Goal: Transaction & Acquisition: Purchase product/service

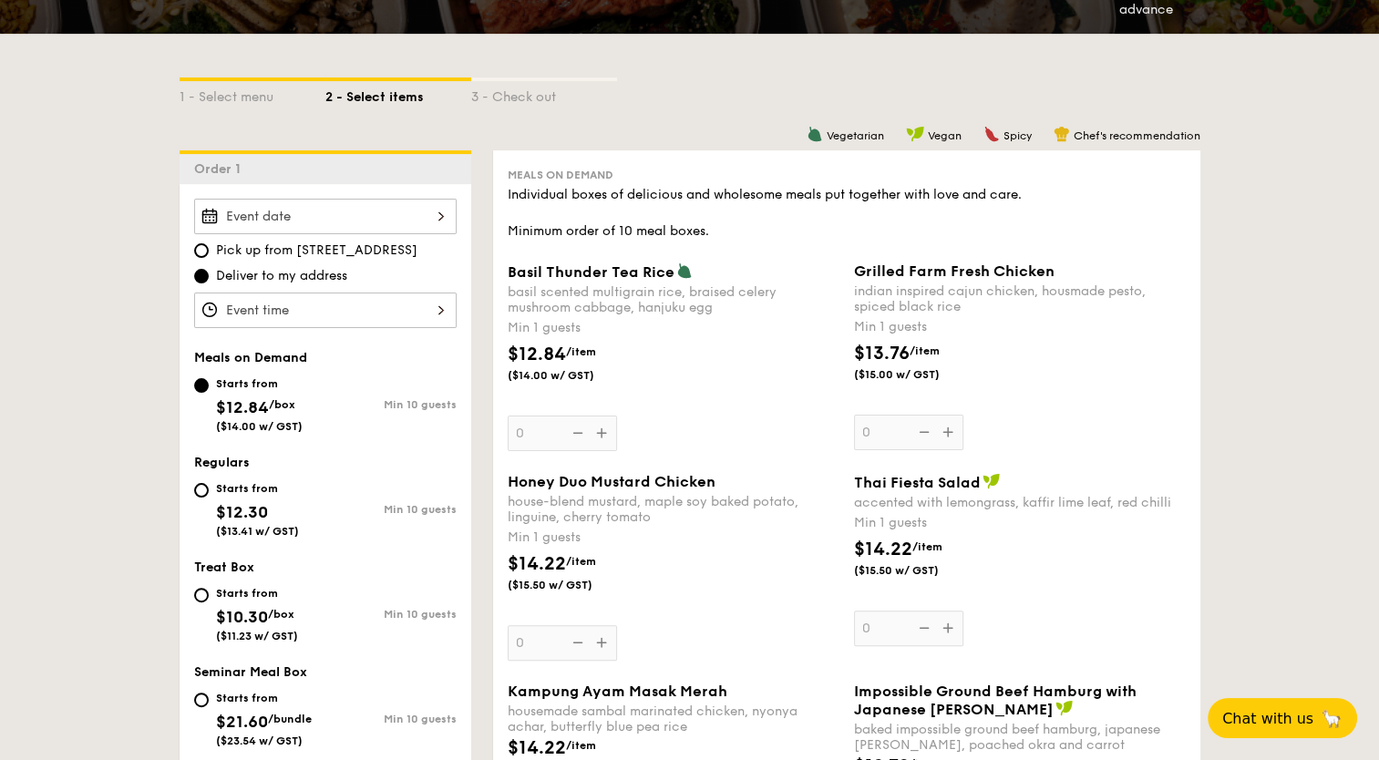
scroll to position [364, 0]
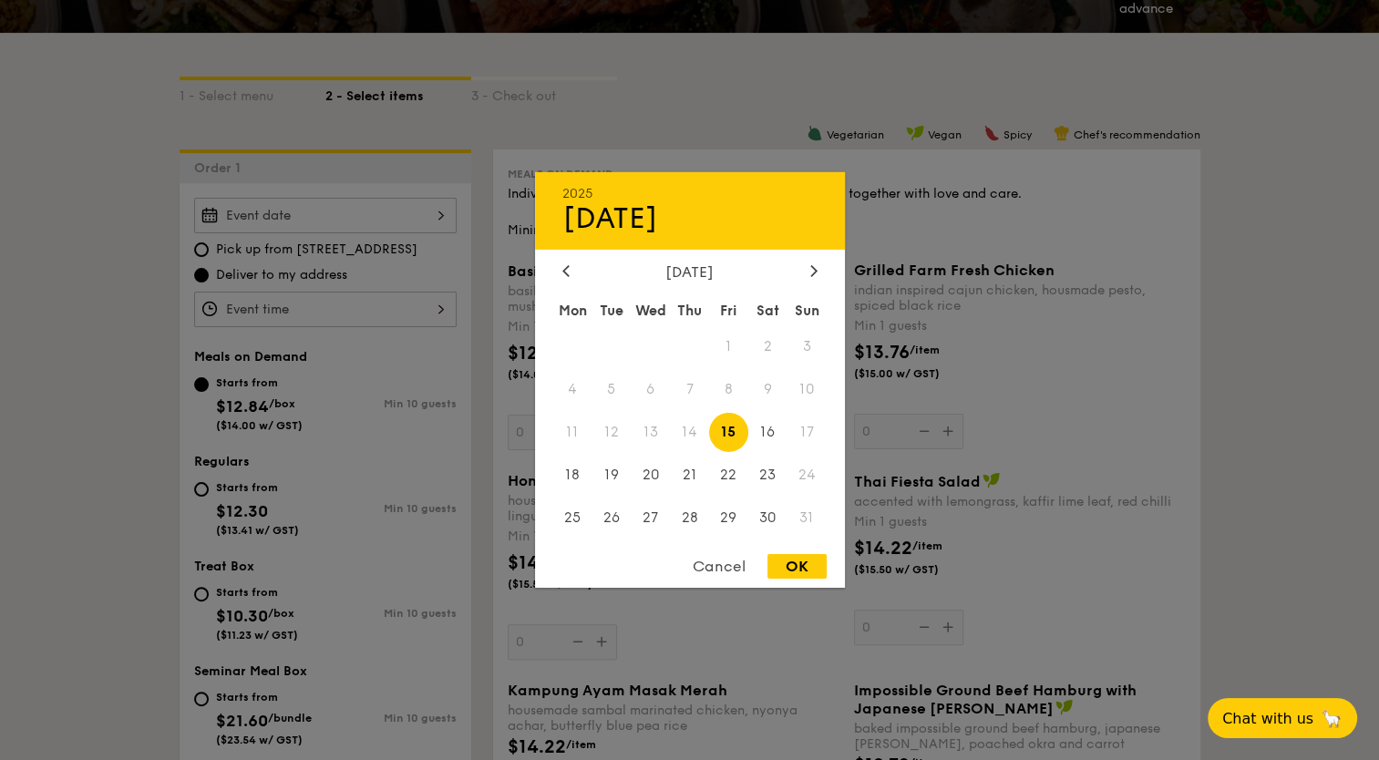
click at [340, 221] on div "2025 Aug [DATE] Tue Wed Thu Fri Sat Sun 1 2 3 4 5 6 7 8 9 10 11 12 13 14 15 16 …" at bounding box center [325, 216] width 262 height 36
click at [614, 473] on span "19" at bounding box center [610, 474] width 39 height 39
click at [794, 571] on div "OK" at bounding box center [796, 566] width 59 height 25
type input "[DATE]"
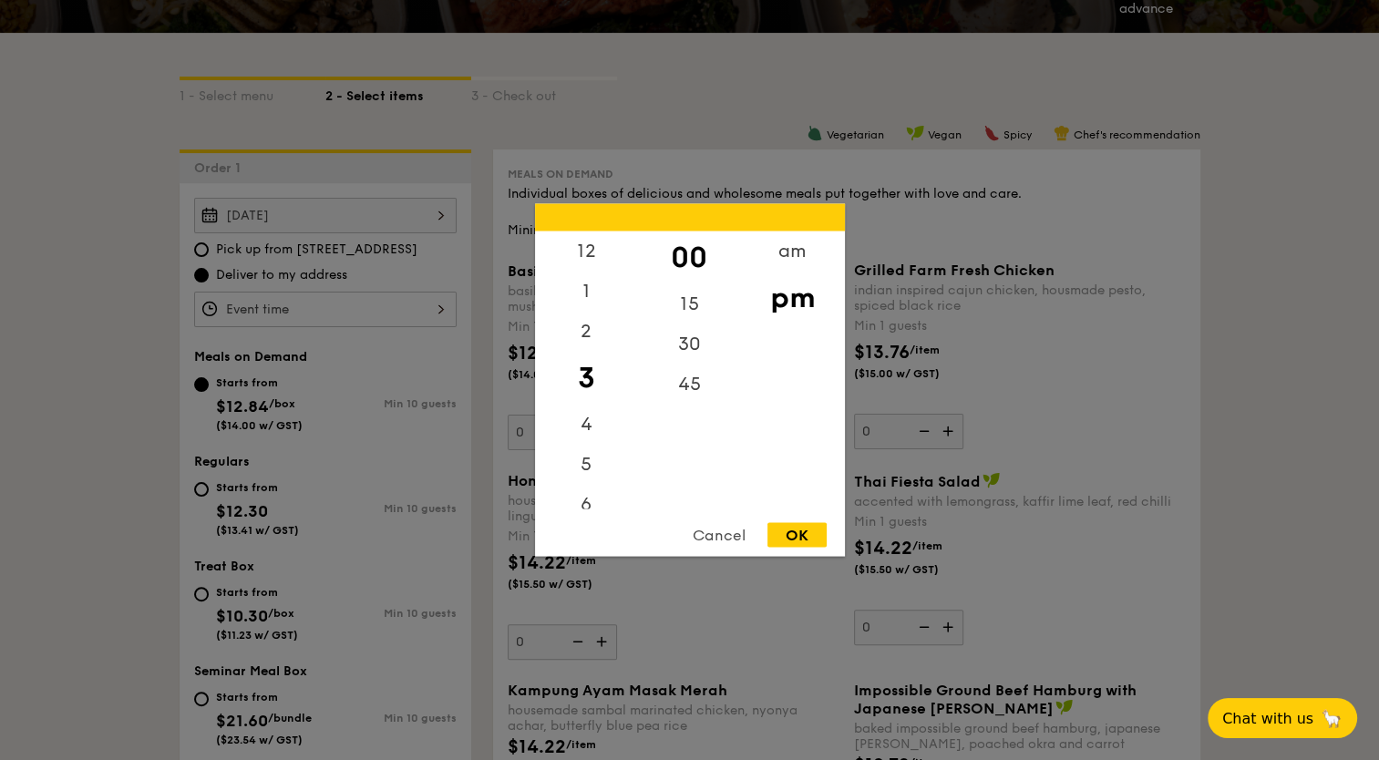
click at [299, 302] on div "12 1 2 3 4 5 6 7 8 9 10 11 00 15 30 45 am pm Cancel OK" at bounding box center [325, 310] width 262 height 36
click at [605, 244] on div "12" at bounding box center [586, 257] width 103 height 53
click at [689, 360] on div "30" at bounding box center [689, 350] width 103 height 53
click at [784, 538] on div "OK" at bounding box center [796, 535] width 59 height 25
type input "12:30PM"
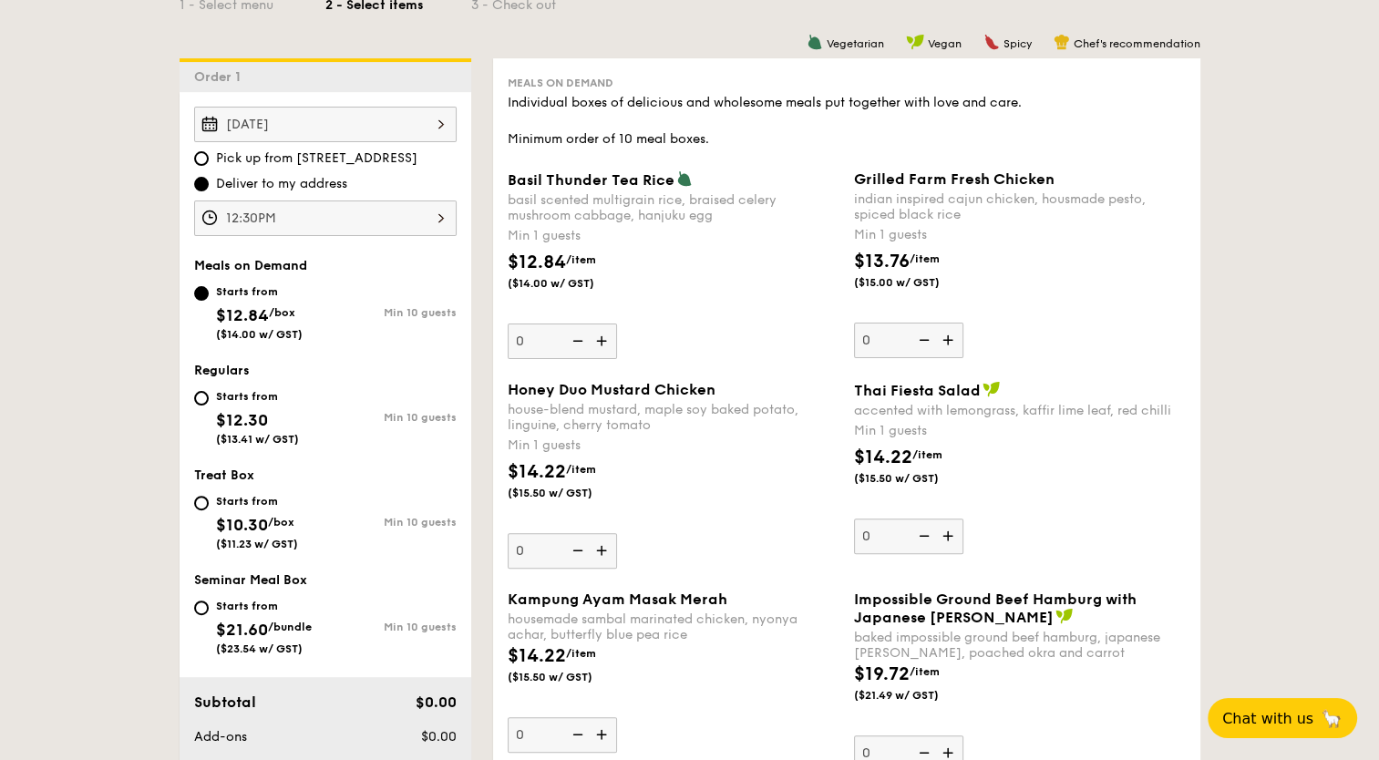
scroll to position [547, 0]
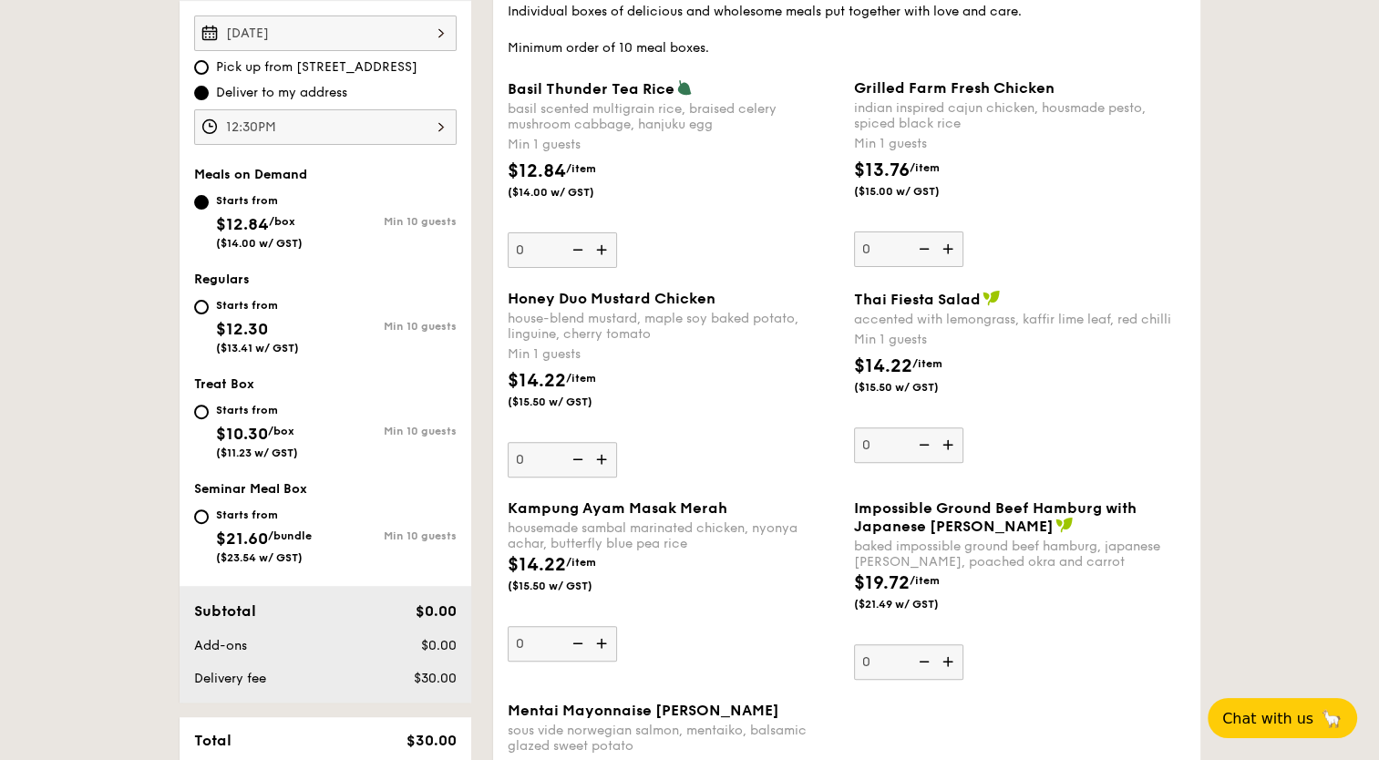
click at [300, 341] on div "Starts from $12.30 ($13.41 w/ GST)" at bounding box center [259, 324] width 131 height 60
click at [209, 314] on input "Starts from $12.30 ($13.41 w/ GST) Min 10 guests" at bounding box center [201, 307] width 15 height 15
radio input "true"
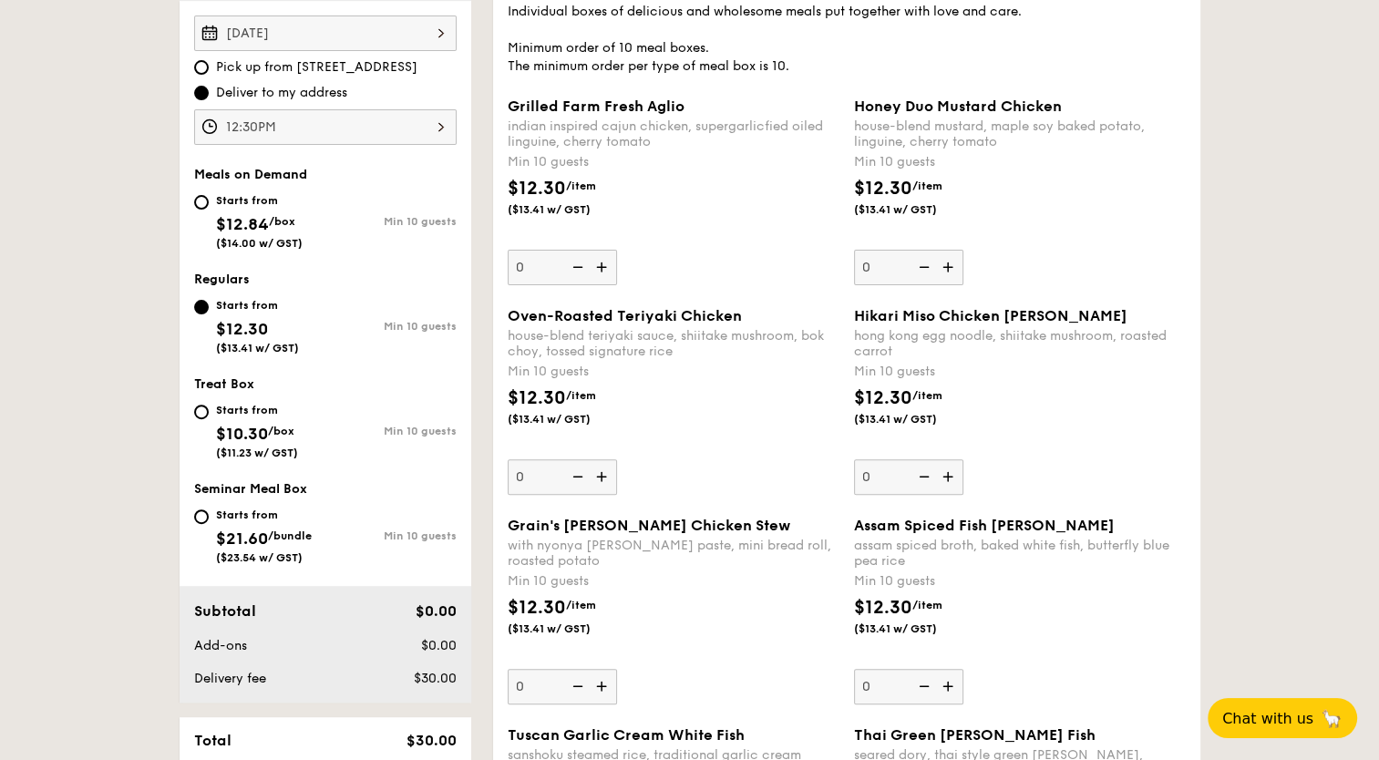
click at [310, 406] on div "Starts from $10.30 /box ($11.23 w/ GST)" at bounding box center [259, 429] width 131 height 60
click at [209, 406] on input "Starts from $10.30 /box ($11.23 w/ GST) Min 10 guests" at bounding box center [201, 412] width 15 height 15
radio input "true"
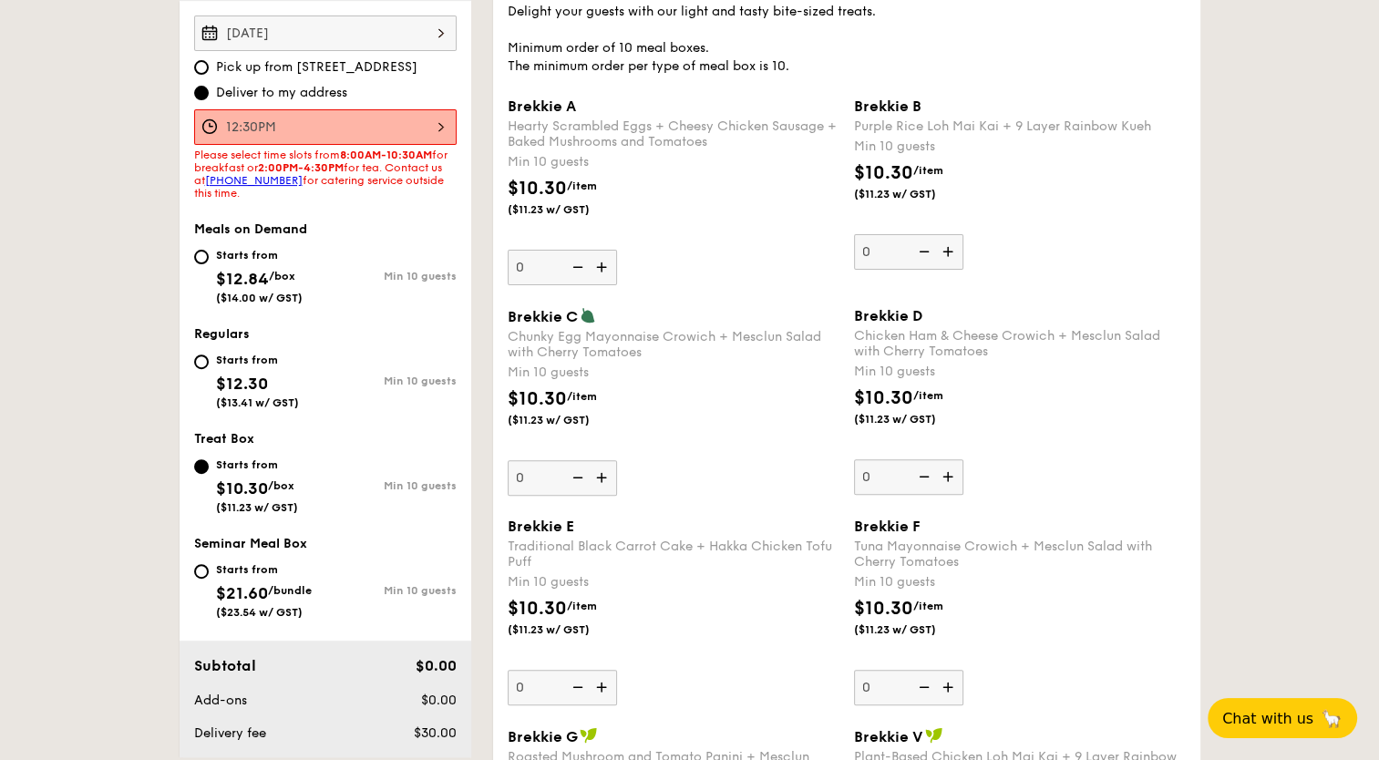
click at [312, 590] on span "/bundle" at bounding box center [290, 590] width 44 height 13
click at [209, 579] on input "Starts from $21.60 /bundle ($23.54 w/ GST) Min 10 guests" at bounding box center [201, 571] width 15 height 15
radio input "true"
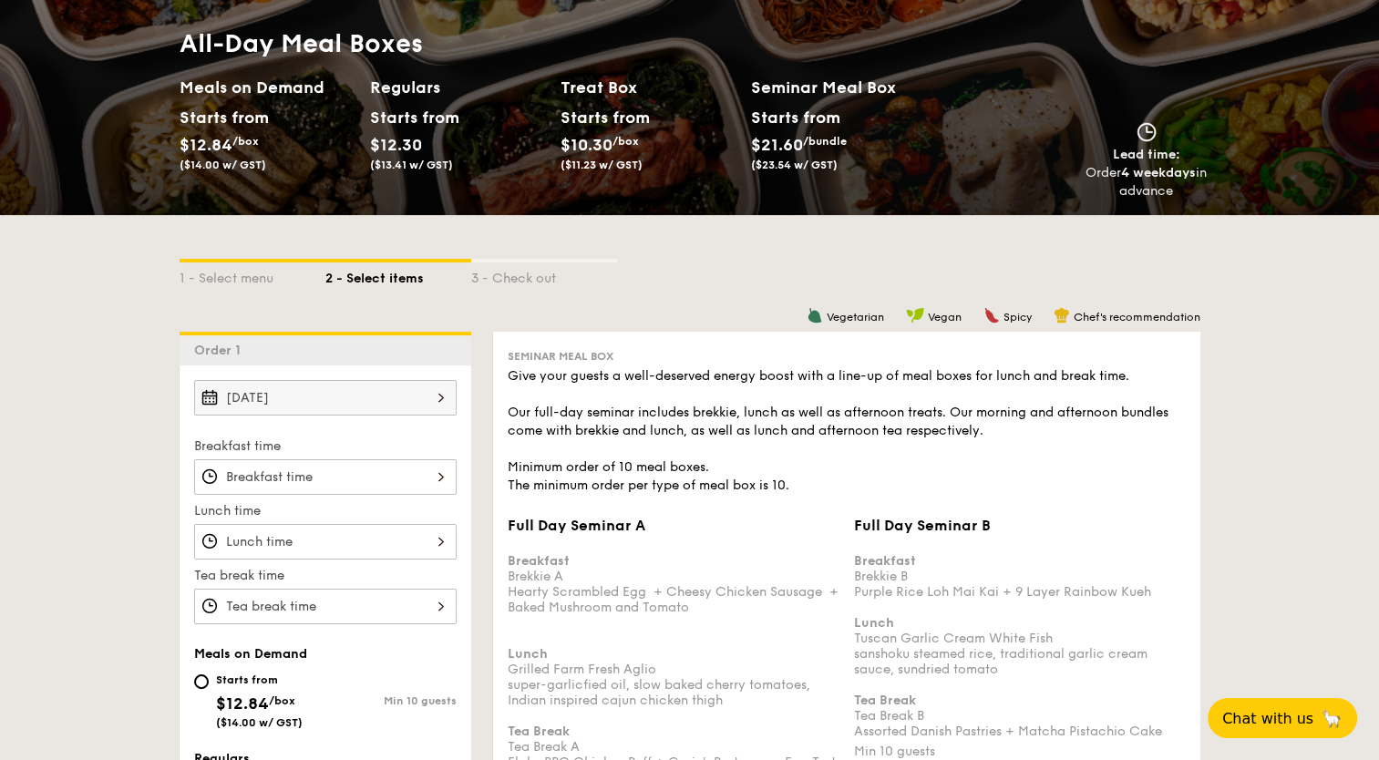
scroll to position [273, 0]
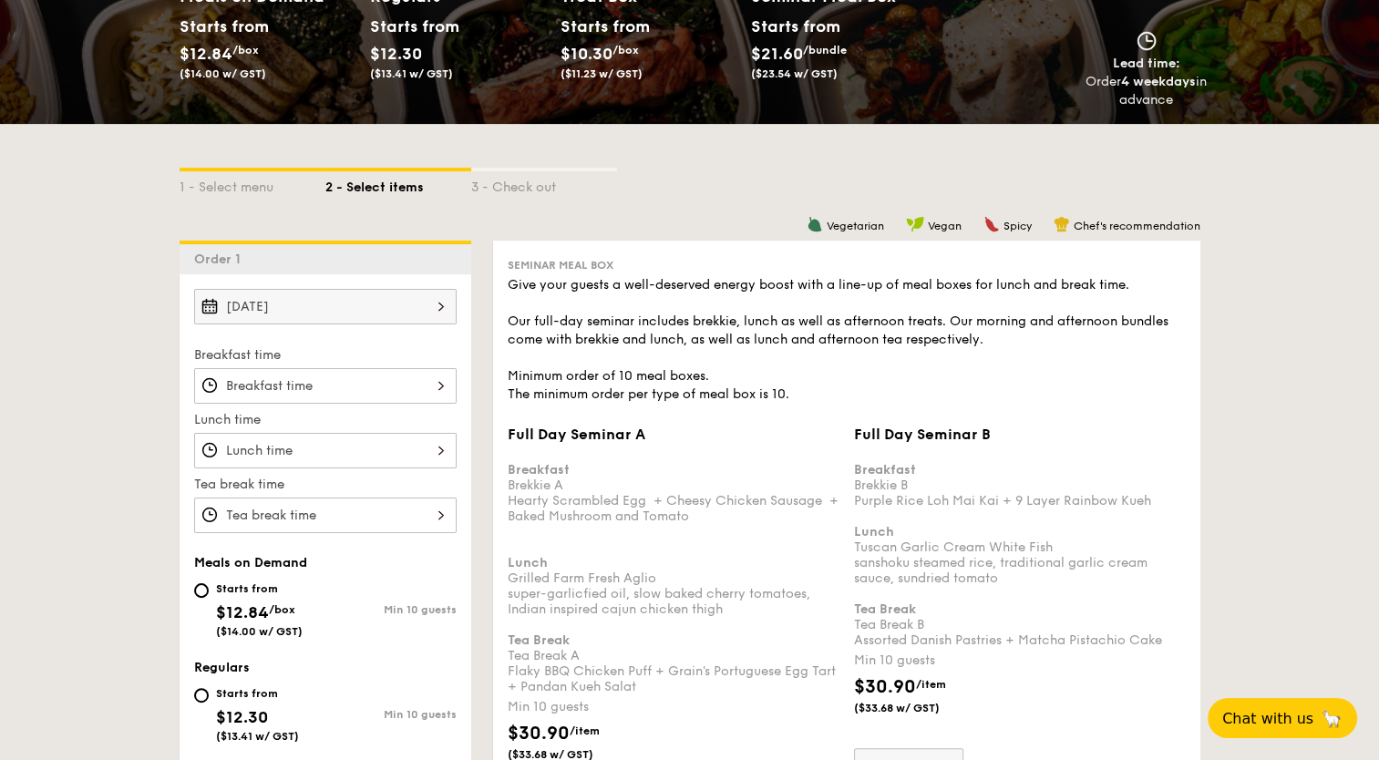
click at [306, 611] on div "Starts from $12.84 /box ($14.00 w/ GST)" at bounding box center [259, 608] width 131 height 60
click at [209, 598] on input "Starts from $12.84 /box ($14.00 w/ GST) Min 10 guests" at bounding box center [201, 590] width 15 height 15
radio input "true"
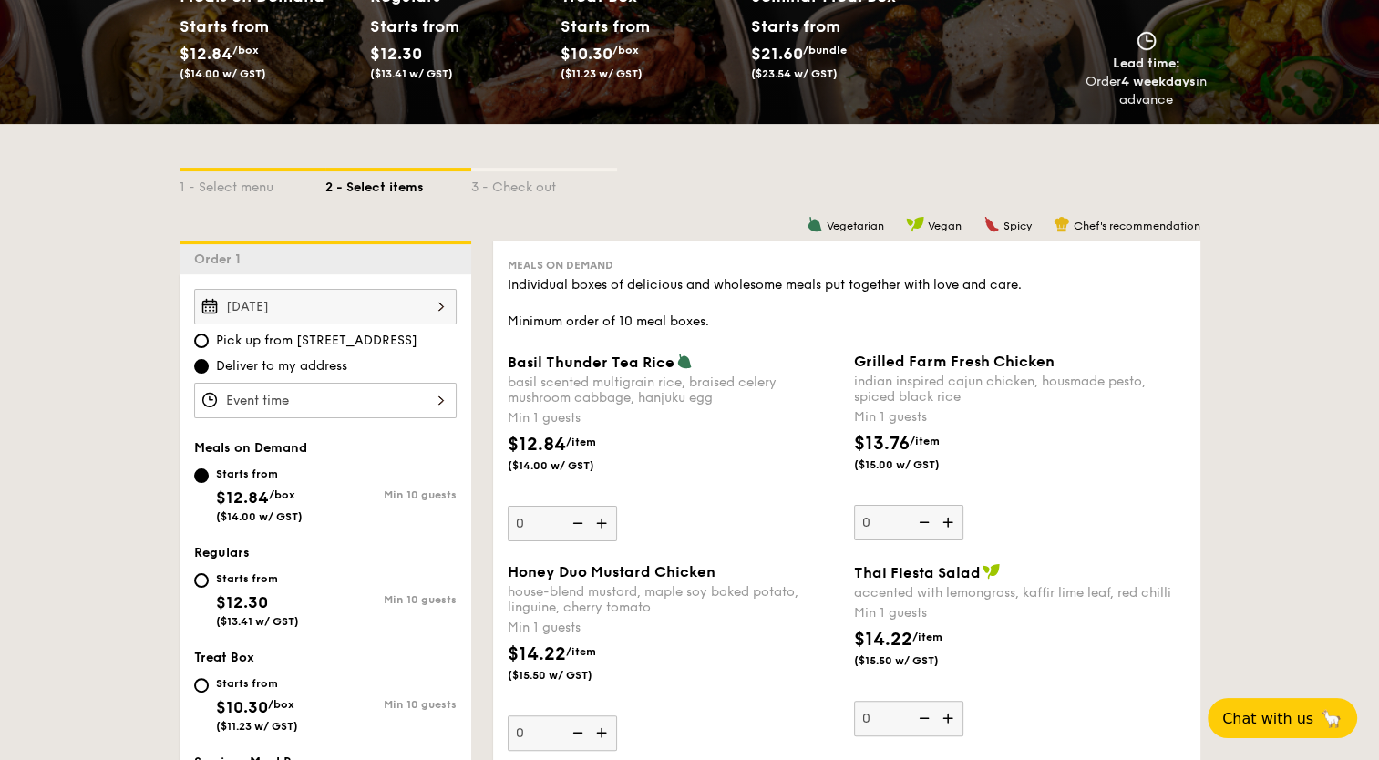
click at [600, 526] on img at bounding box center [603, 523] width 27 height 35
click at [600, 526] on input "0" at bounding box center [562, 524] width 109 height 36
click at [600, 526] on img at bounding box center [603, 523] width 27 height 35
click at [600, 526] on input "1" at bounding box center [562, 524] width 109 height 36
click at [600, 526] on img at bounding box center [603, 523] width 27 height 35
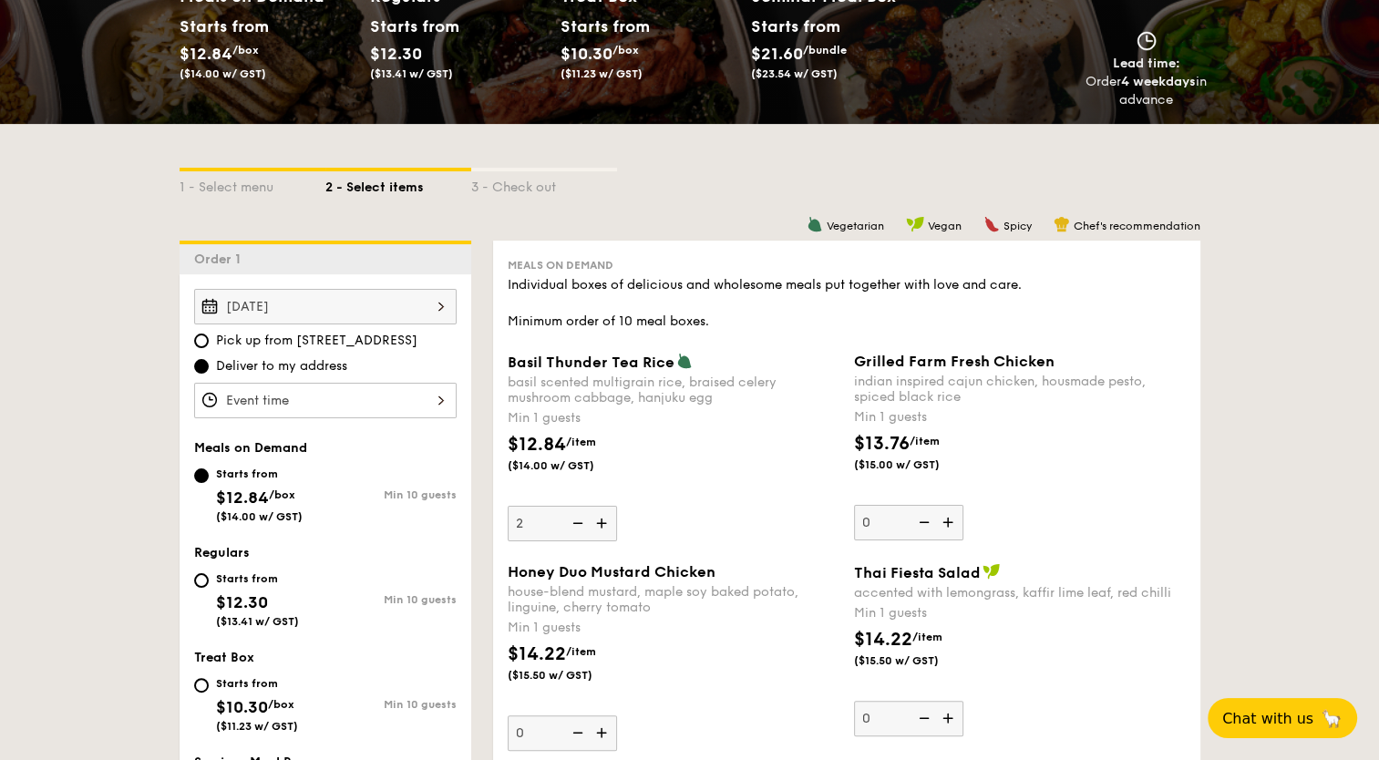
click at [600, 526] on input "2" at bounding box center [562, 524] width 109 height 36
type input "3"
click at [952, 520] on img at bounding box center [949, 522] width 27 height 35
click at [952, 520] on input "0" at bounding box center [908, 523] width 109 height 36
click at [952, 520] on img at bounding box center [949, 522] width 27 height 35
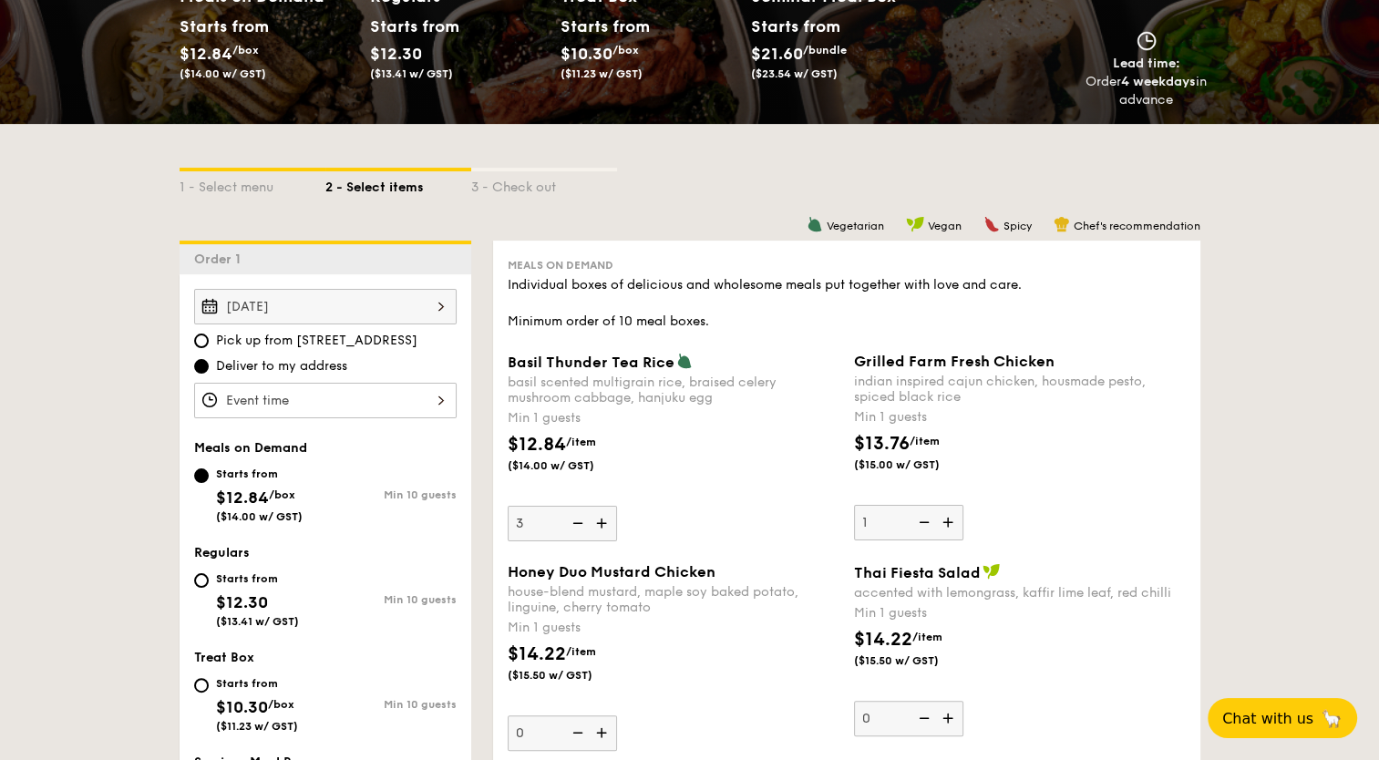
click at [952, 520] on input "1" at bounding box center [908, 523] width 109 height 36
click at [952, 520] on img at bounding box center [949, 522] width 27 height 35
click at [952, 520] on input "2" at bounding box center [908, 523] width 109 height 36
type input "3"
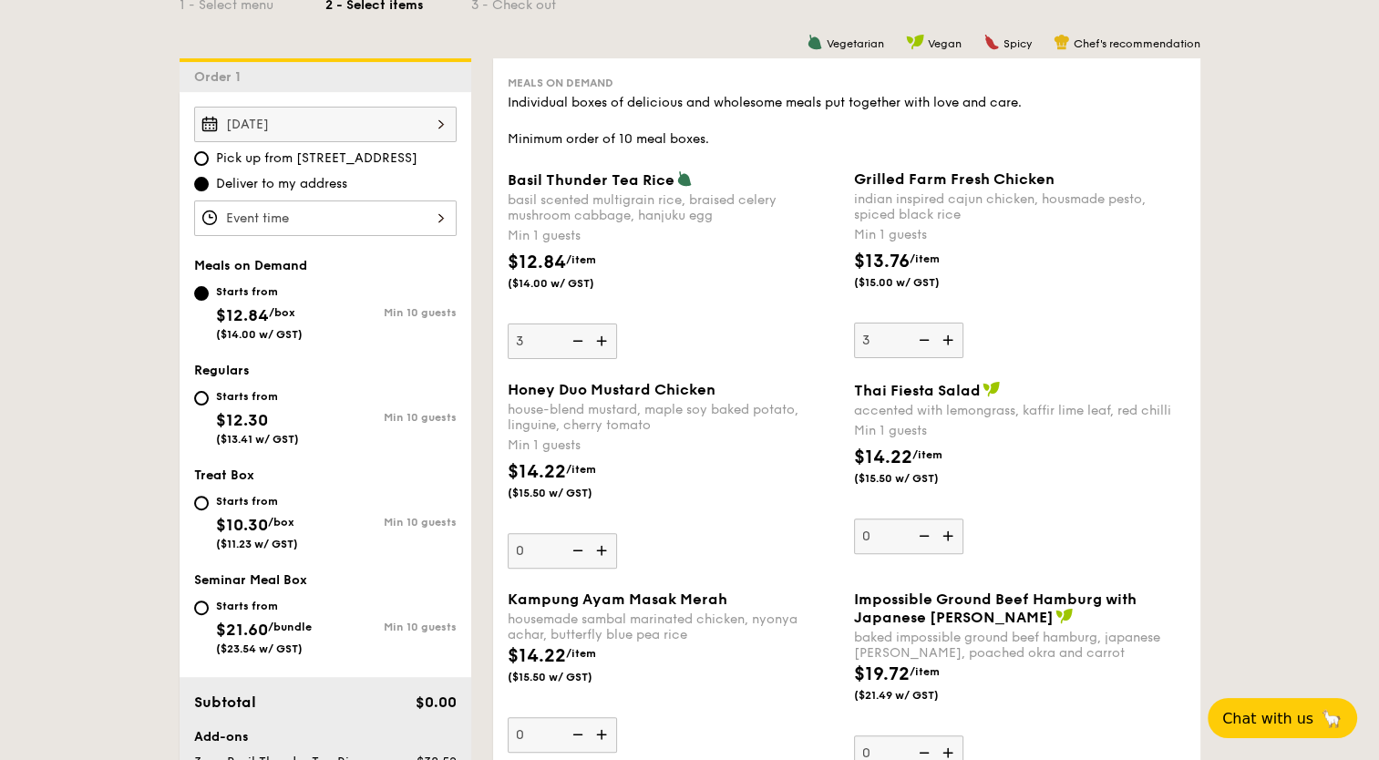
click at [952, 539] on img at bounding box center [949, 535] width 27 height 35
click at [952, 539] on input "0" at bounding box center [908, 536] width 109 height 36
click at [952, 539] on img at bounding box center [949, 535] width 27 height 35
click at [952, 539] on input "1" at bounding box center [908, 536] width 109 height 36
click at [926, 534] on img at bounding box center [921, 535] width 27 height 35
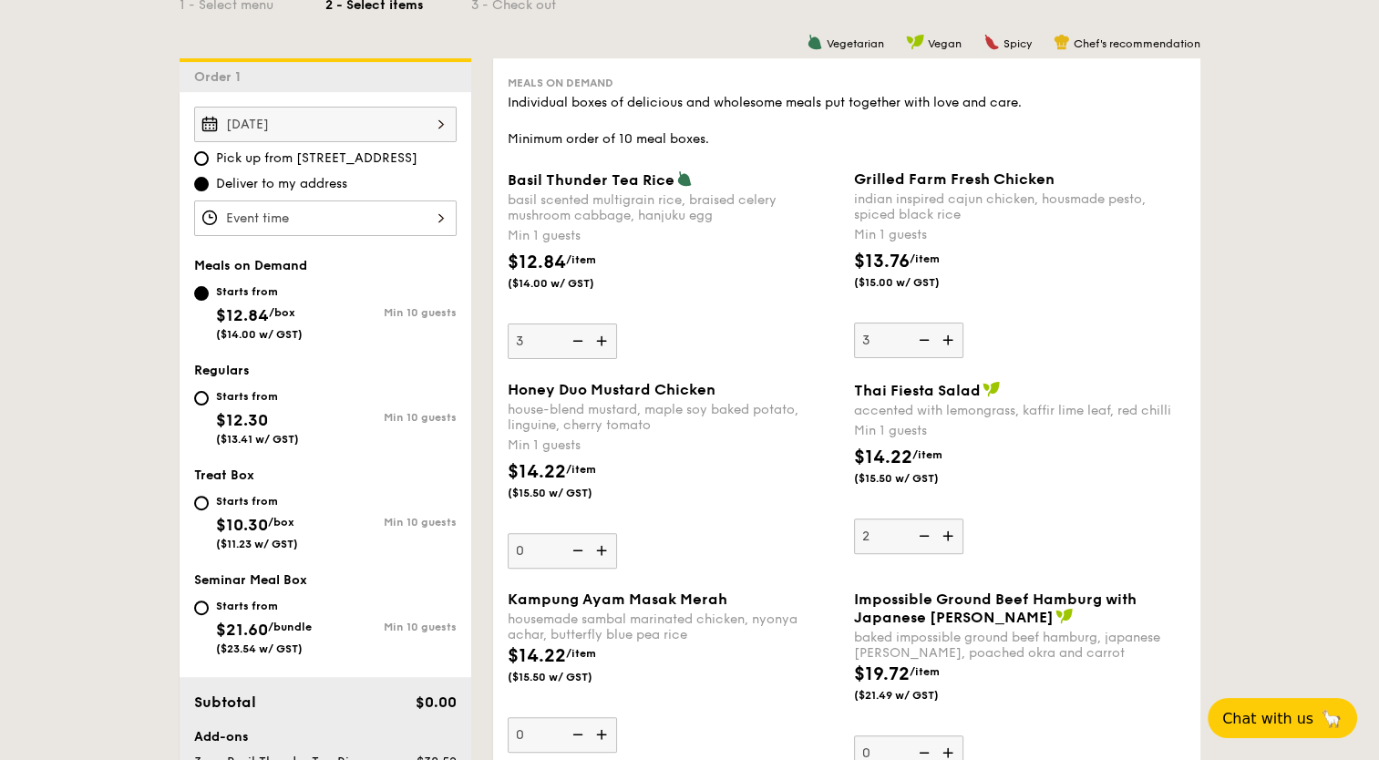
click at [926, 534] on input "2" at bounding box center [908, 536] width 109 height 36
click at [926, 533] on img at bounding box center [921, 535] width 27 height 35
click at [926, 533] on input "1" at bounding box center [908, 536] width 109 height 36
type input "0"
click at [926, 533] on img at bounding box center [921, 535] width 27 height 35
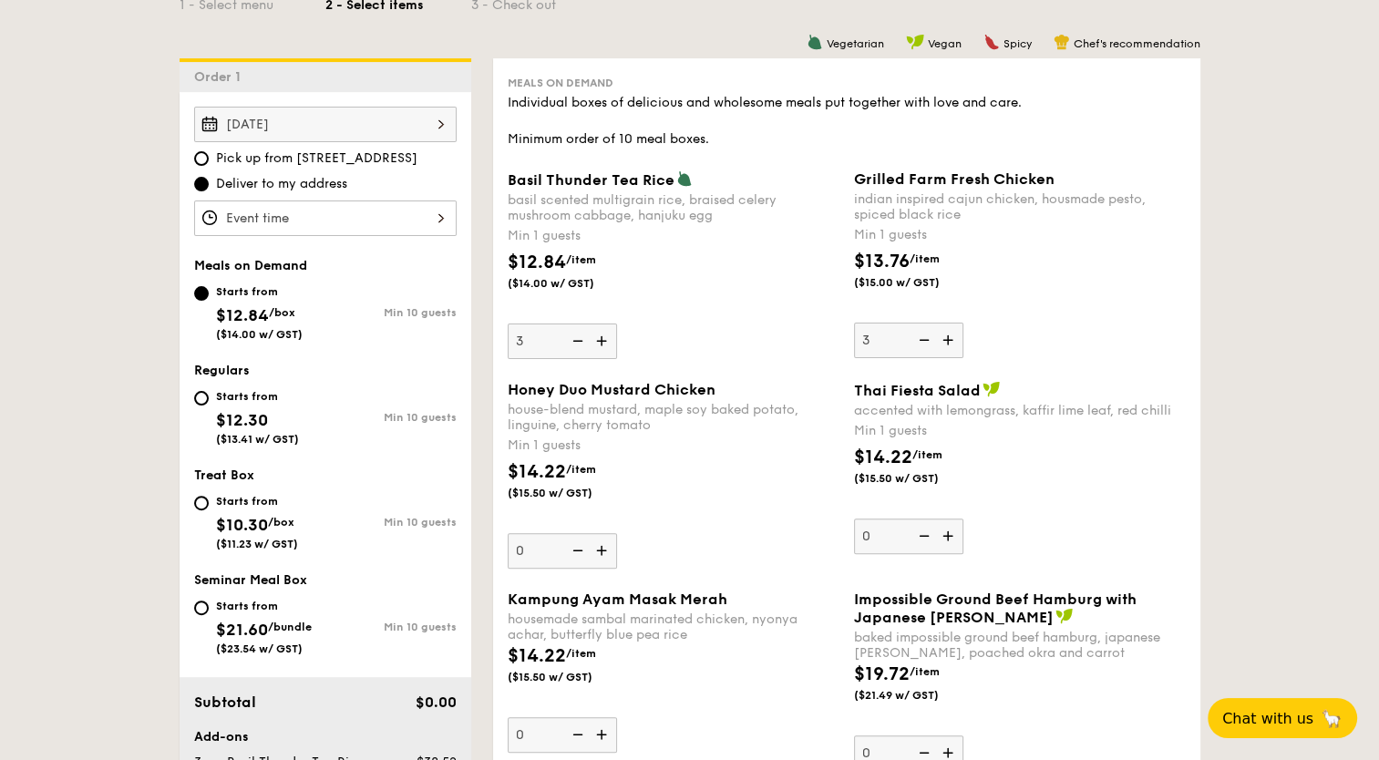
click at [926, 533] on input "0" at bounding box center [908, 536] width 109 height 36
click at [923, 334] on img at bounding box center [921, 340] width 27 height 35
click at [923, 334] on input "3" at bounding box center [908, 341] width 109 height 36
click at [923, 334] on img at bounding box center [921, 340] width 27 height 35
click at [923, 334] on input "2" at bounding box center [908, 341] width 109 height 36
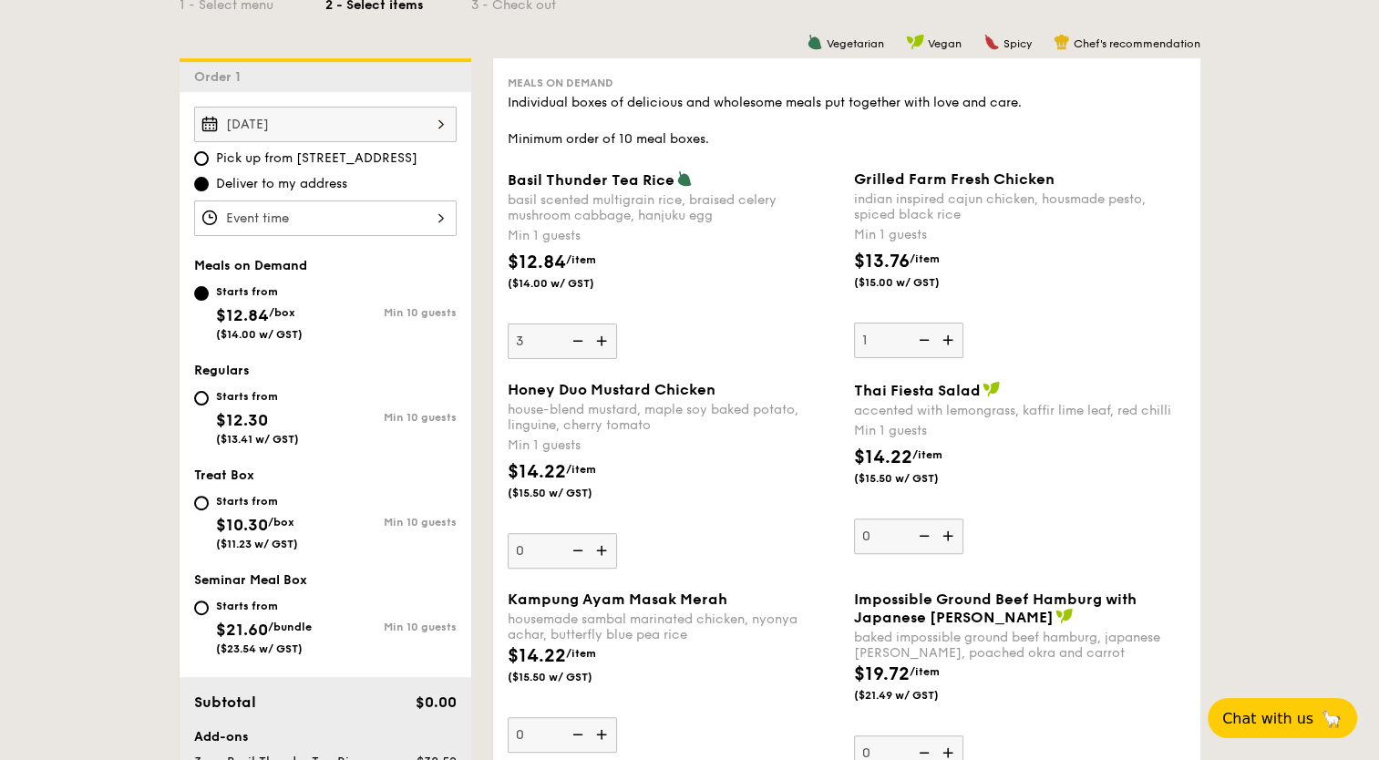
click at [923, 334] on img at bounding box center [921, 340] width 27 height 35
click at [923, 334] on input "1" at bounding box center [908, 341] width 109 height 36
type input "0"
click at [923, 334] on img at bounding box center [921, 340] width 27 height 35
click at [923, 334] on input "0" at bounding box center [908, 341] width 109 height 36
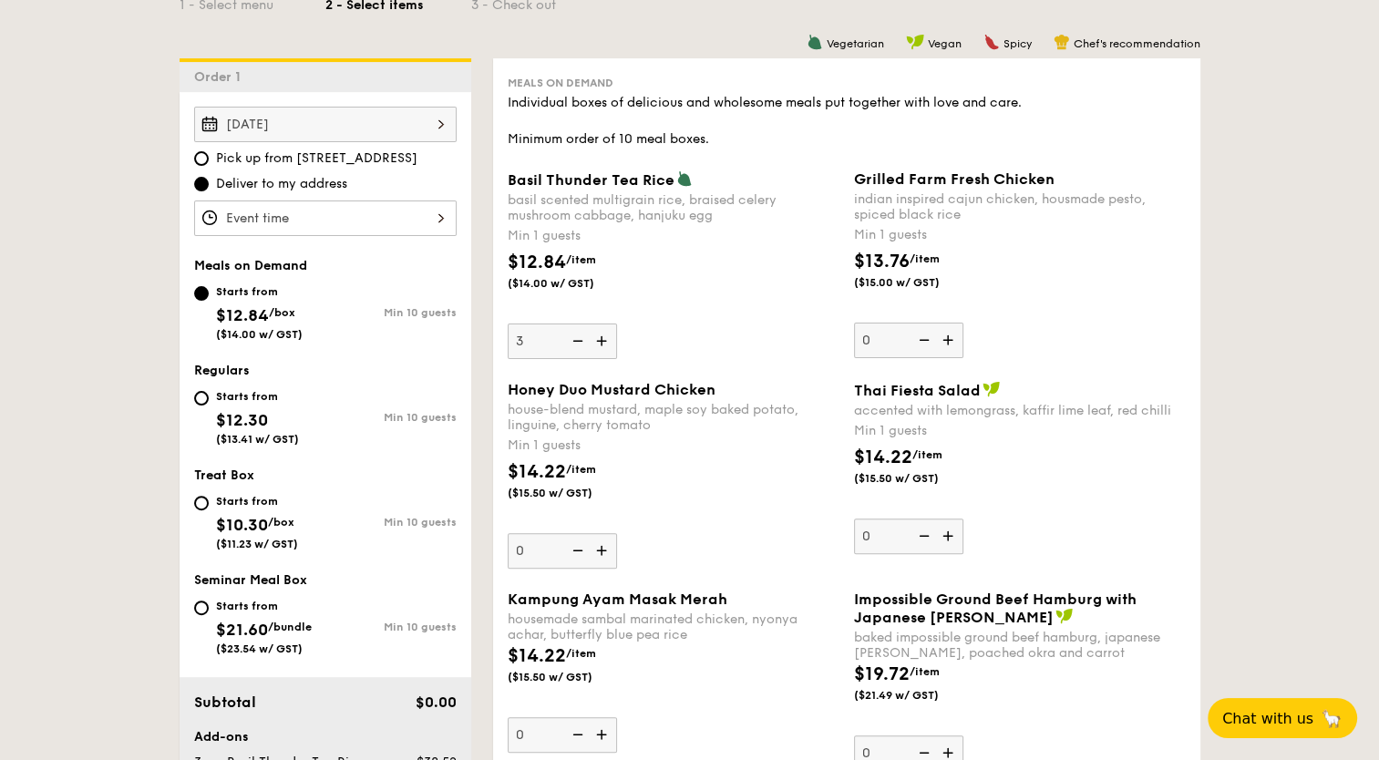
click at [574, 344] on img at bounding box center [575, 340] width 27 height 35
click at [574, 344] on input "3" at bounding box center [562, 341] width 109 height 36
click at [574, 344] on img at bounding box center [575, 340] width 27 height 35
click at [574, 344] on input "2" at bounding box center [562, 341] width 109 height 36
click at [574, 344] on img at bounding box center [575, 340] width 27 height 35
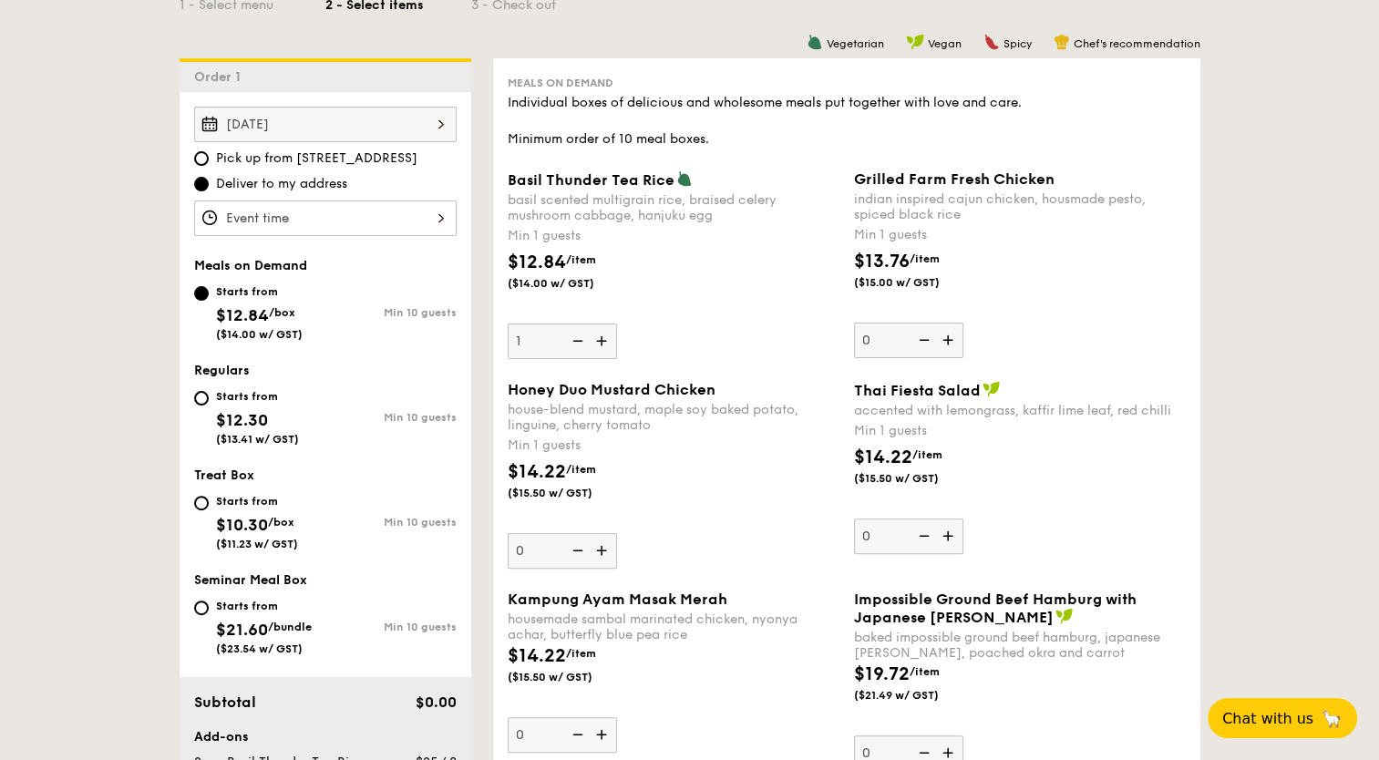
click at [574, 344] on input "1" at bounding box center [562, 341] width 109 height 36
type input "0"
click at [574, 344] on img at bounding box center [575, 340] width 27 height 35
click at [574, 344] on input "0" at bounding box center [562, 341] width 109 height 36
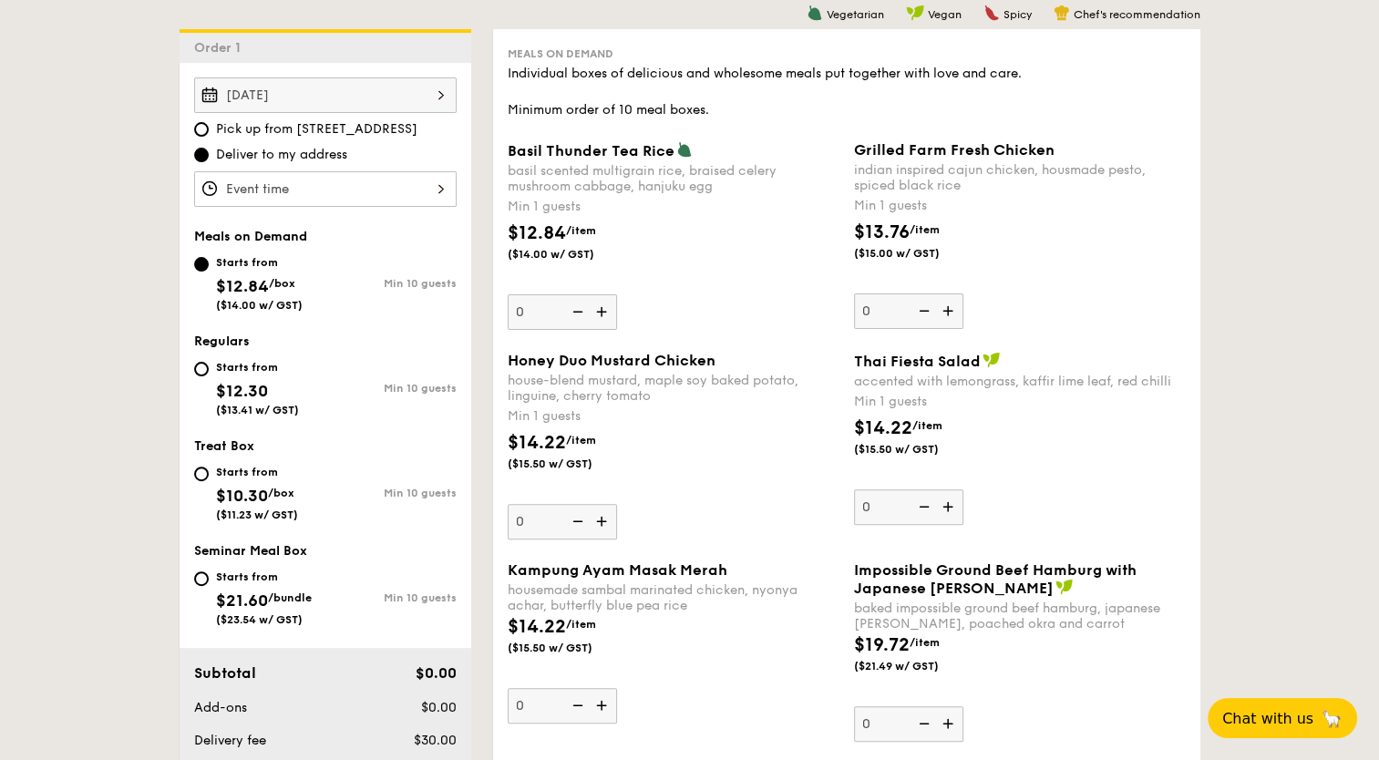
scroll to position [467, 0]
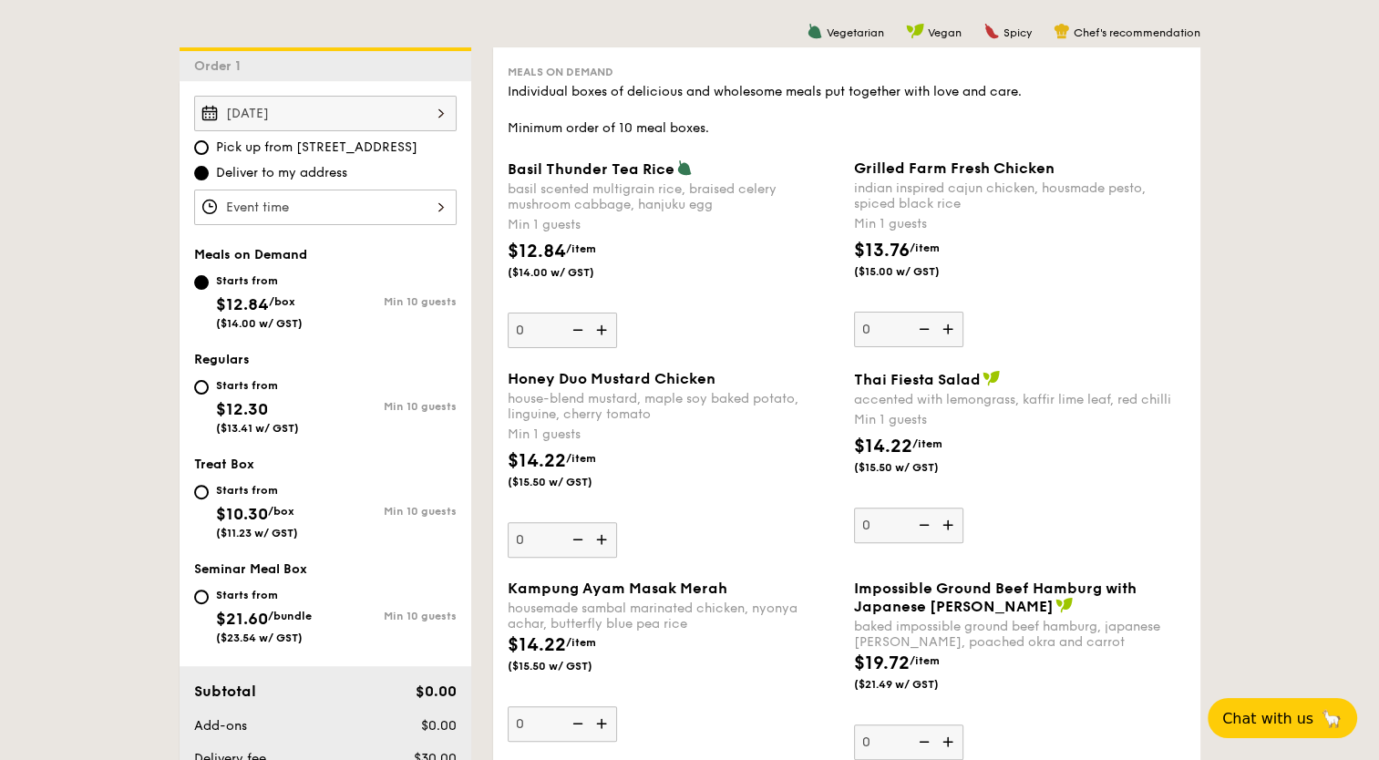
drag, startPoint x: 1344, startPoint y: 90, endPoint x: 1334, endPoint y: 104, distance: 16.9
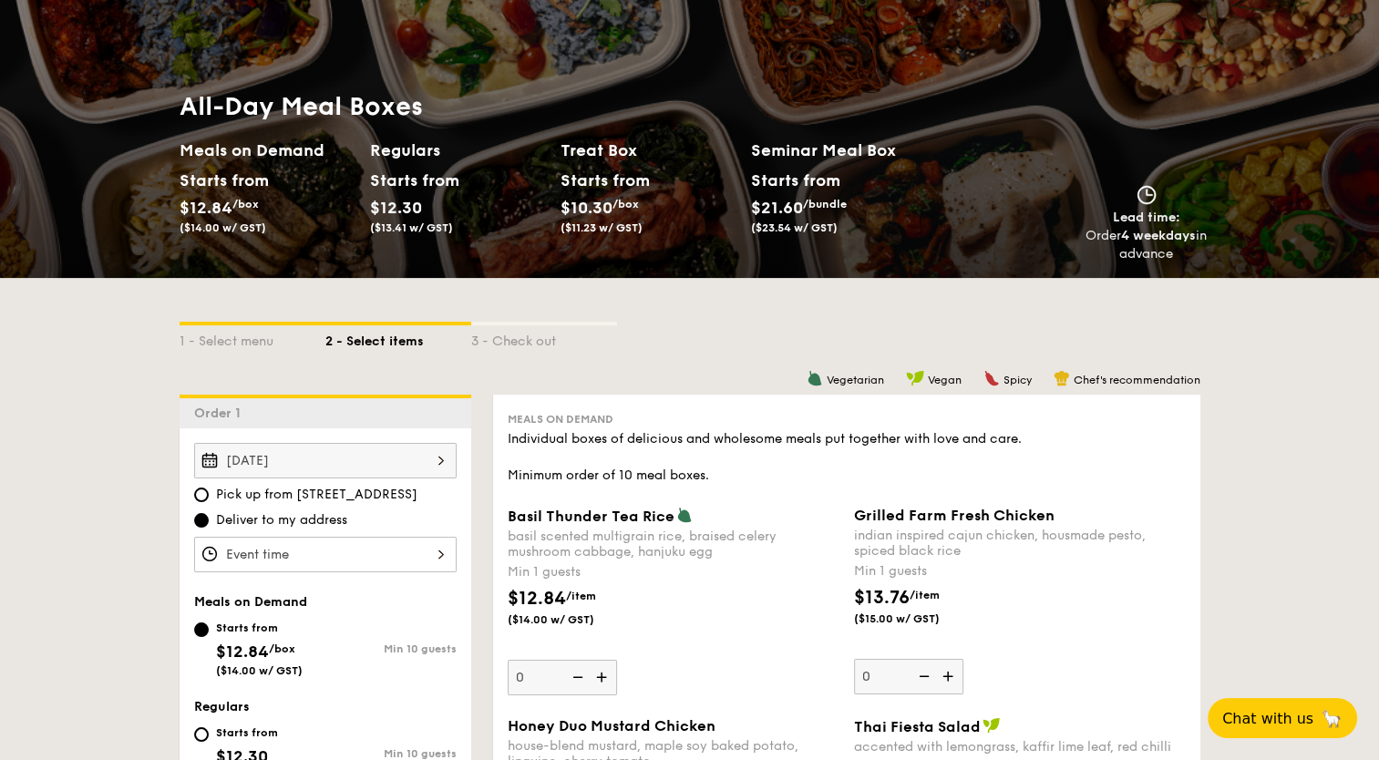
scroll to position [182, 0]
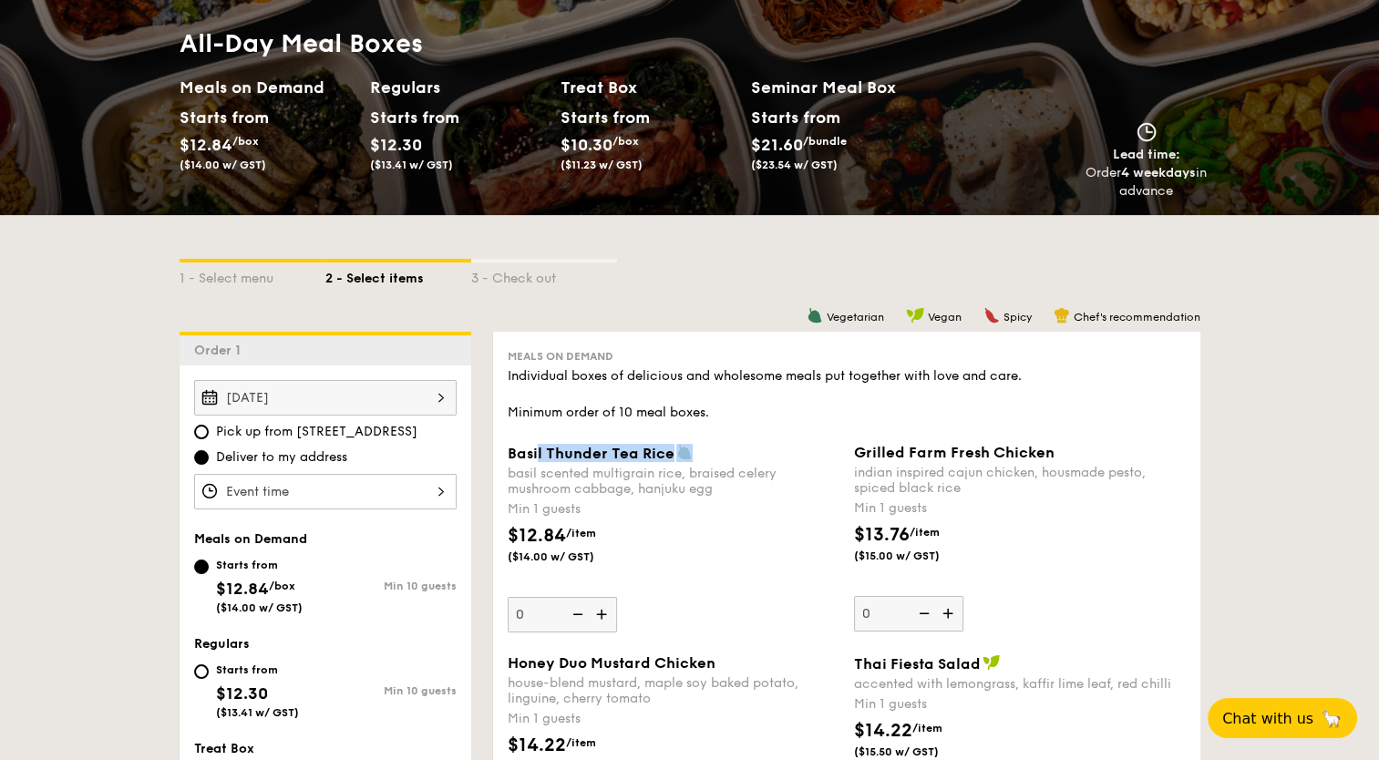
drag, startPoint x: 708, startPoint y: 452, endPoint x: 536, endPoint y: 457, distance: 172.3
click at [536, 457] on div "Basil Thunder Tea Rice" at bounding box center [674, 453] width 332 height 18
drag, startPoint x: 536, startPoint y: 457, endPoint x: 712, endPoint y: 468, distance: 176.2
click at [712, 468] on div "basil scented multigrain rice, braised celery mushroom cabbage, hanjuku egg" at bounding box center [674, 481] width 332 height 31
click at [617, 597] on input "0" at bounding box center [562, 615] width 109 height 36
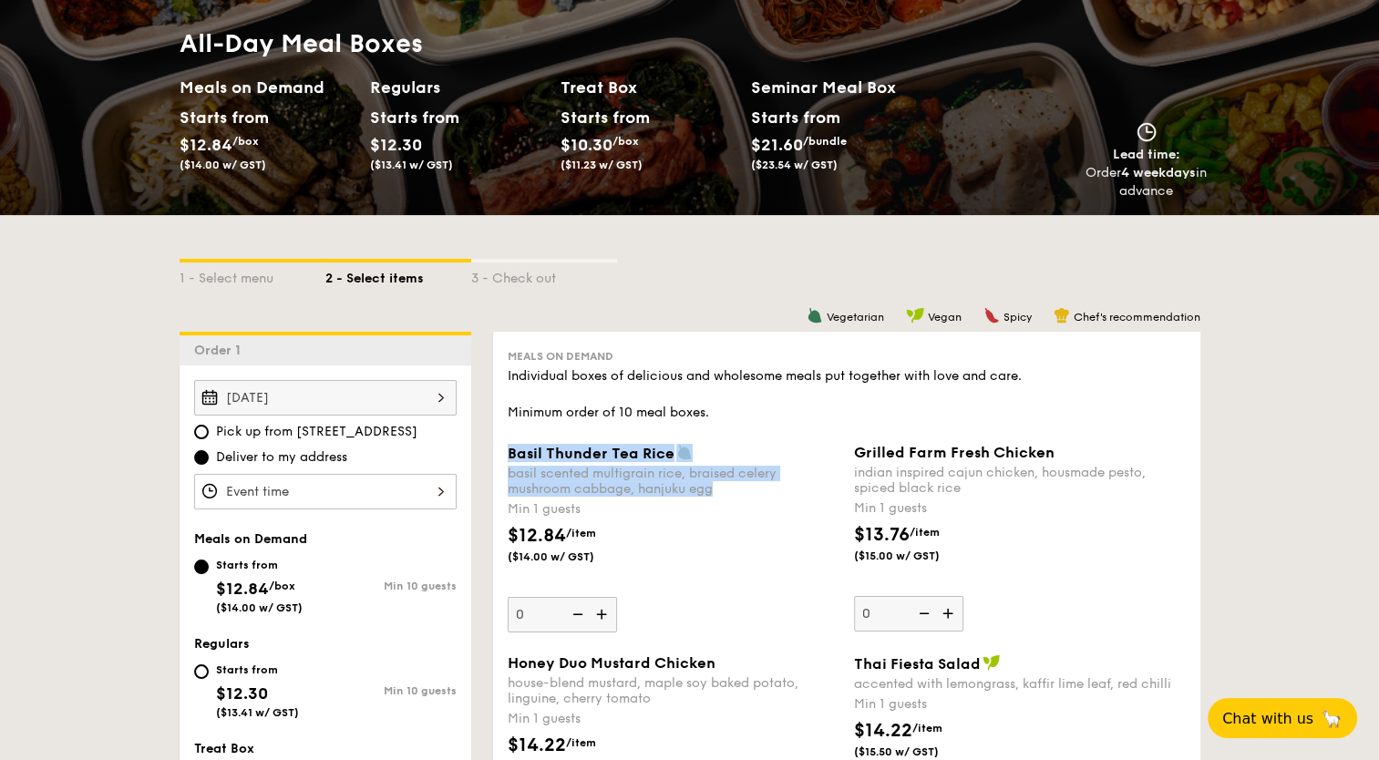
drag, startPoint x: 734, startPoint y: 494, endPoint x: 507, endPoint y: 447, distance: 232.7
click at [508, 447] on div "Basil Thunder Tea [PERSON_NAME] scented multigrain rice, braised celery mushroo…" at bounding box center [674, 470] width 332 height 53
copy div "Basil Thunder Tea [PERSON_NAME] scented multigrain rice, braised celery mushroo…"
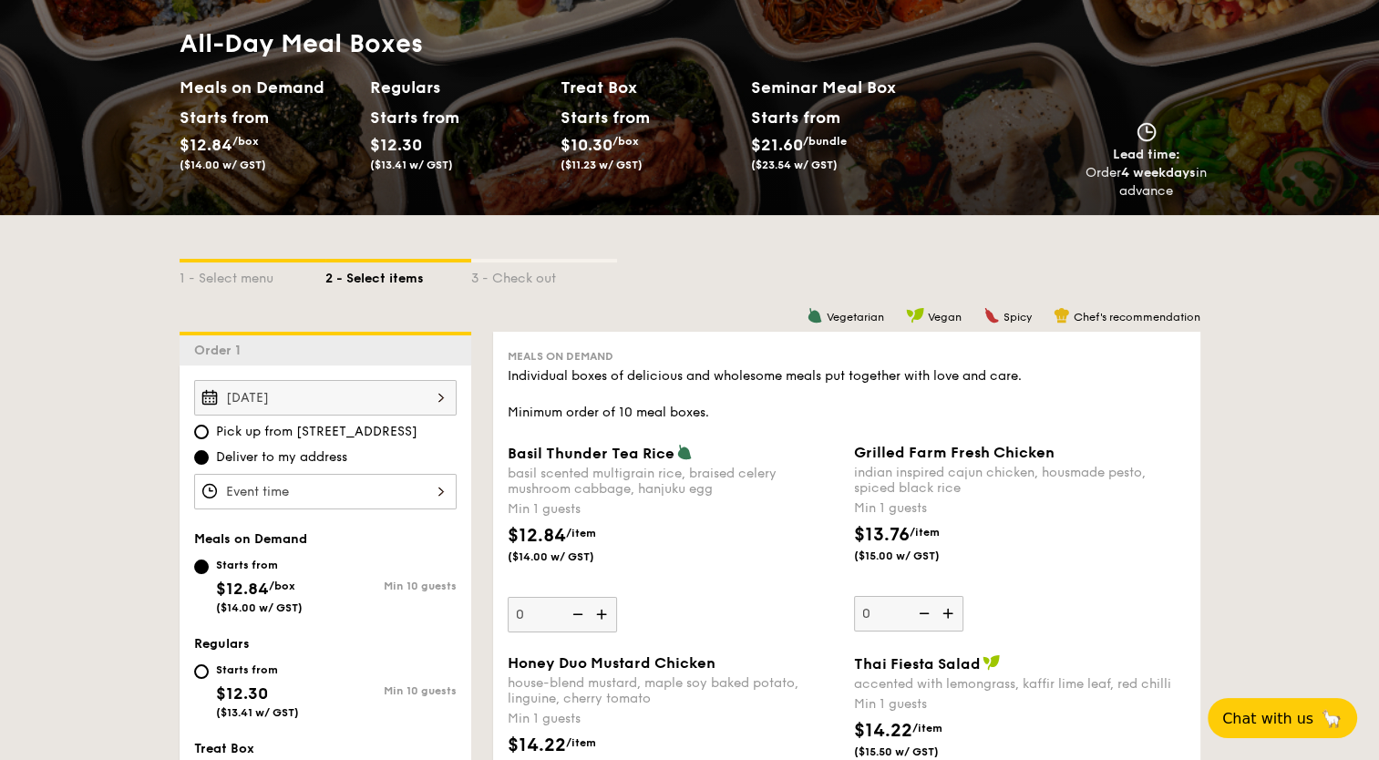
click at [715, 558] on div "$12.84 /item ($14.00 w/ GST)" at bounding box center [673, 554] width 346 height 64
click at [617, 597] on input "0" at bounding box center [562, 615] width 109 height 36
drag, startPoint x: 824, startPoint y: 315, endPoint x: 880, endPoint y: 316, distance: 56.5
click at [880, 316] on span "Vegetarian" at bounding box center [854, 317] width 57 height 13
copy span "Vegetarian"
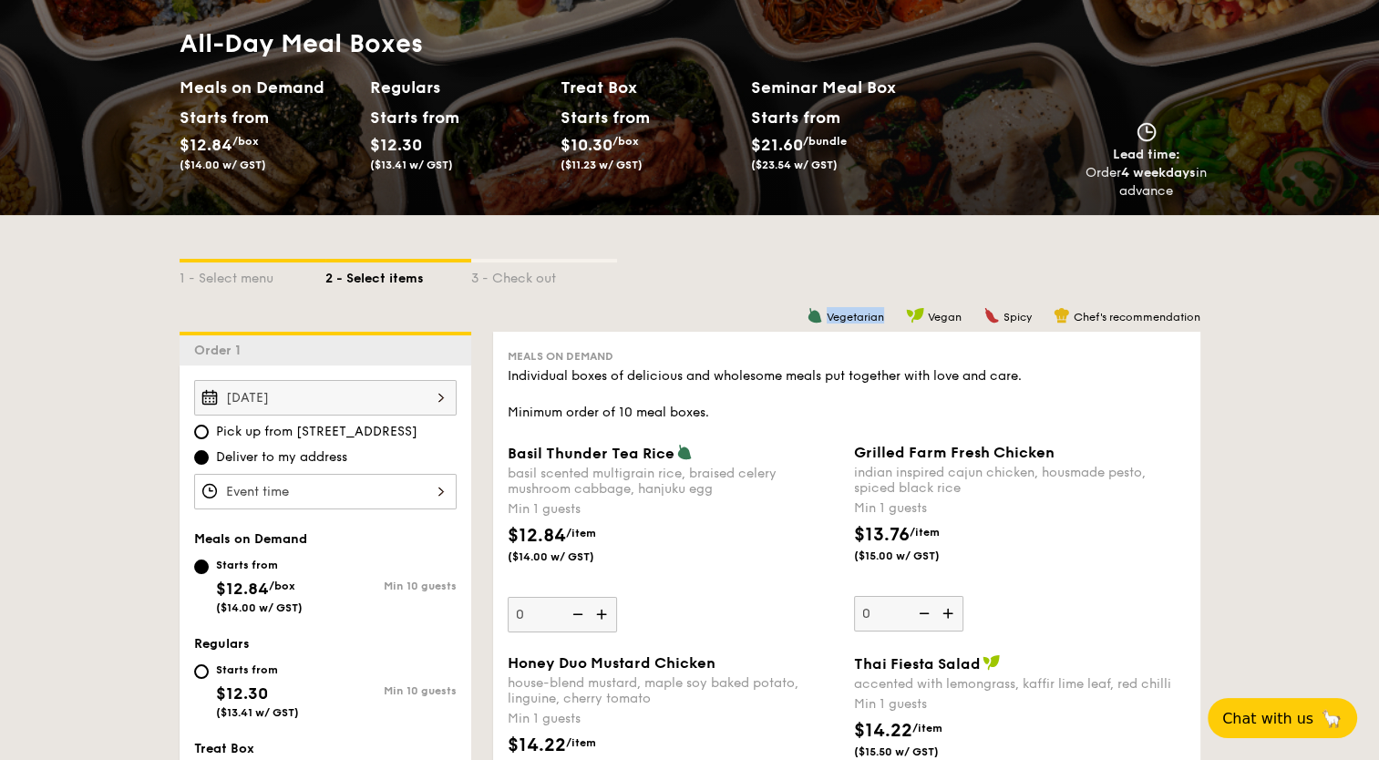
scroll to position [273, 0]
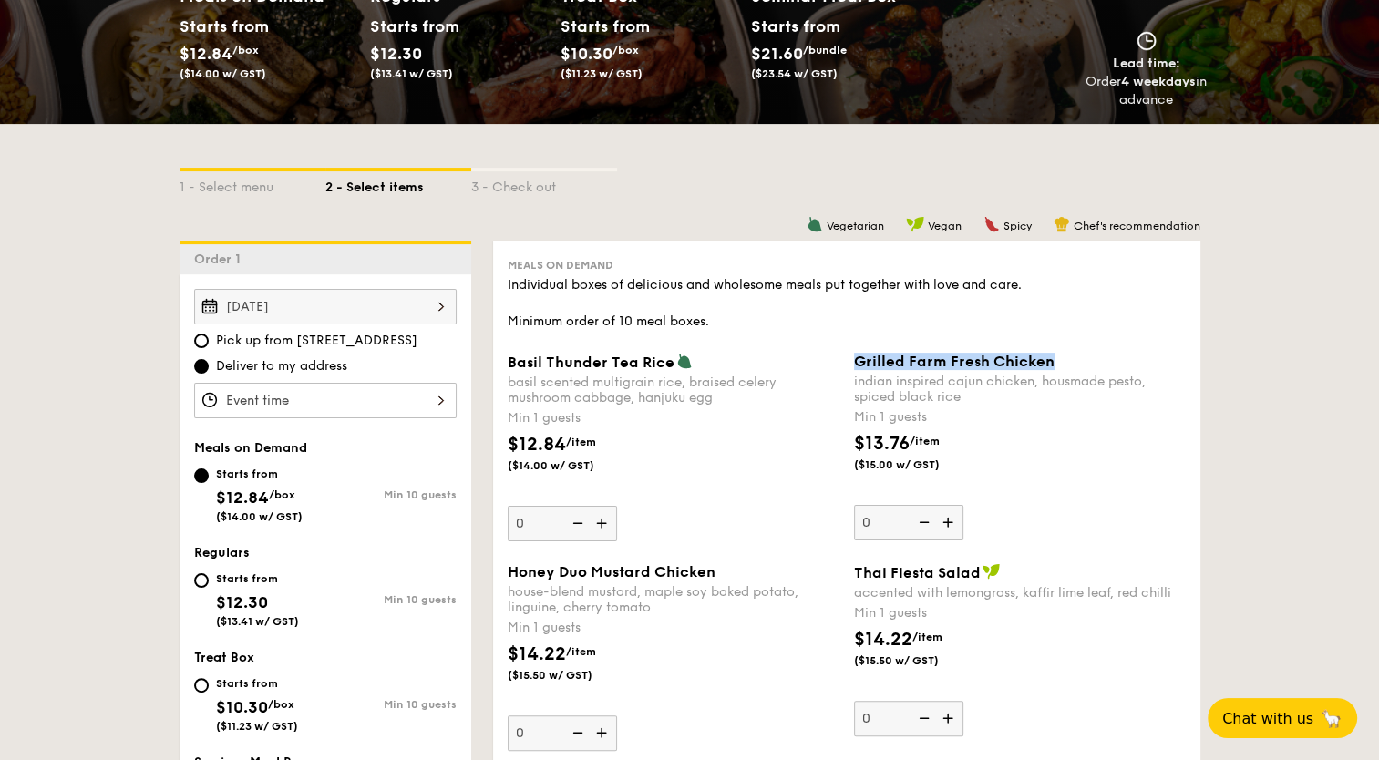
drag, startPoint x: 853, startPoint y: 360, endPoint x: 1053, endPoint y: 362, distance: 200.5
click at [1053, 362] on div "Grilled Farm Fresh Chicken" at bounding box center [1020, 361] width 332 height 17
copy span "Grilled Farm Fresh Chicken"
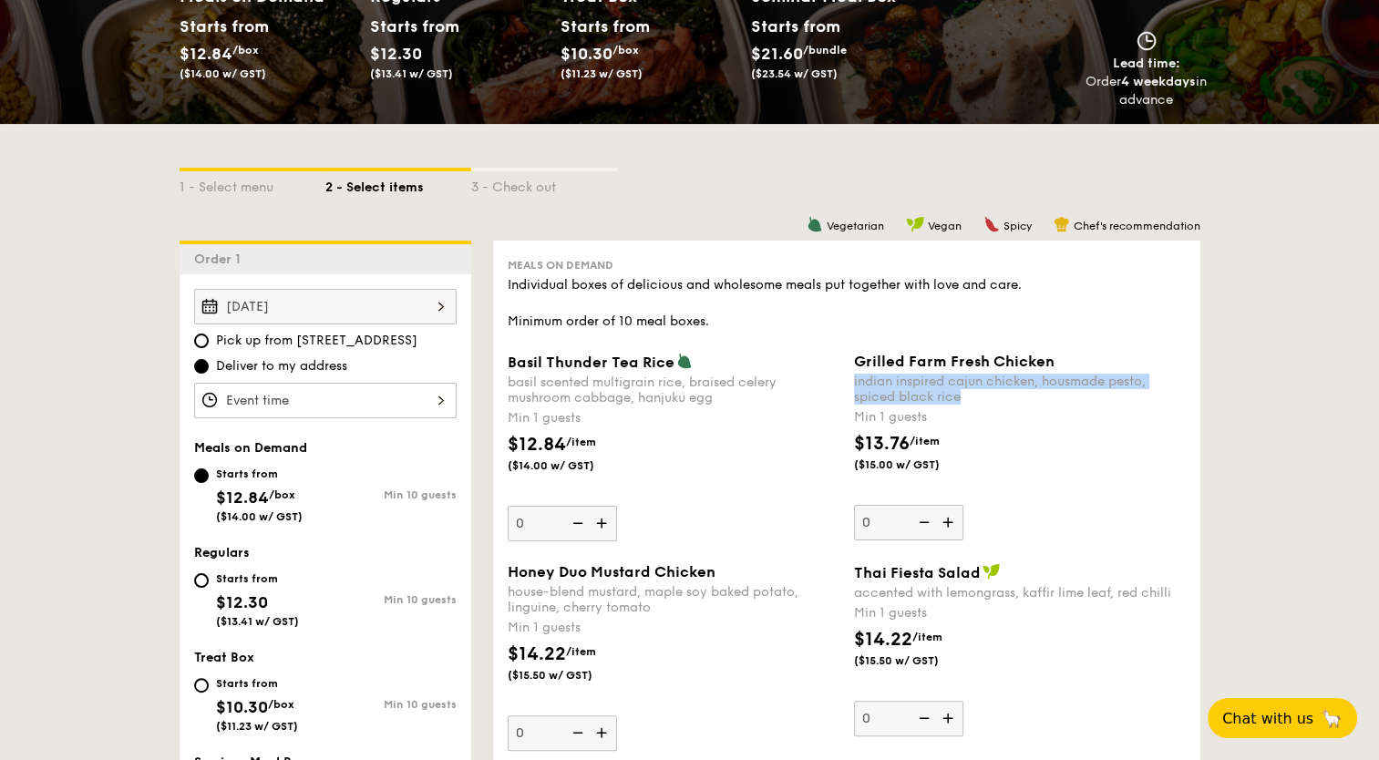
drag, startPoint x: 851, startPoint y: 381, endPoint x: 965, endPoint y: 402, distance: 115.8
click at [965, 402] on div "Grilled Farm Fresh Chicken indian inspired cajun chicken, housmade pesto, spice…" at bounding box center [1020, 447] width 346 height 188
copy div "indian inspired cajun chicken, housmade pesto, spiced black rice"
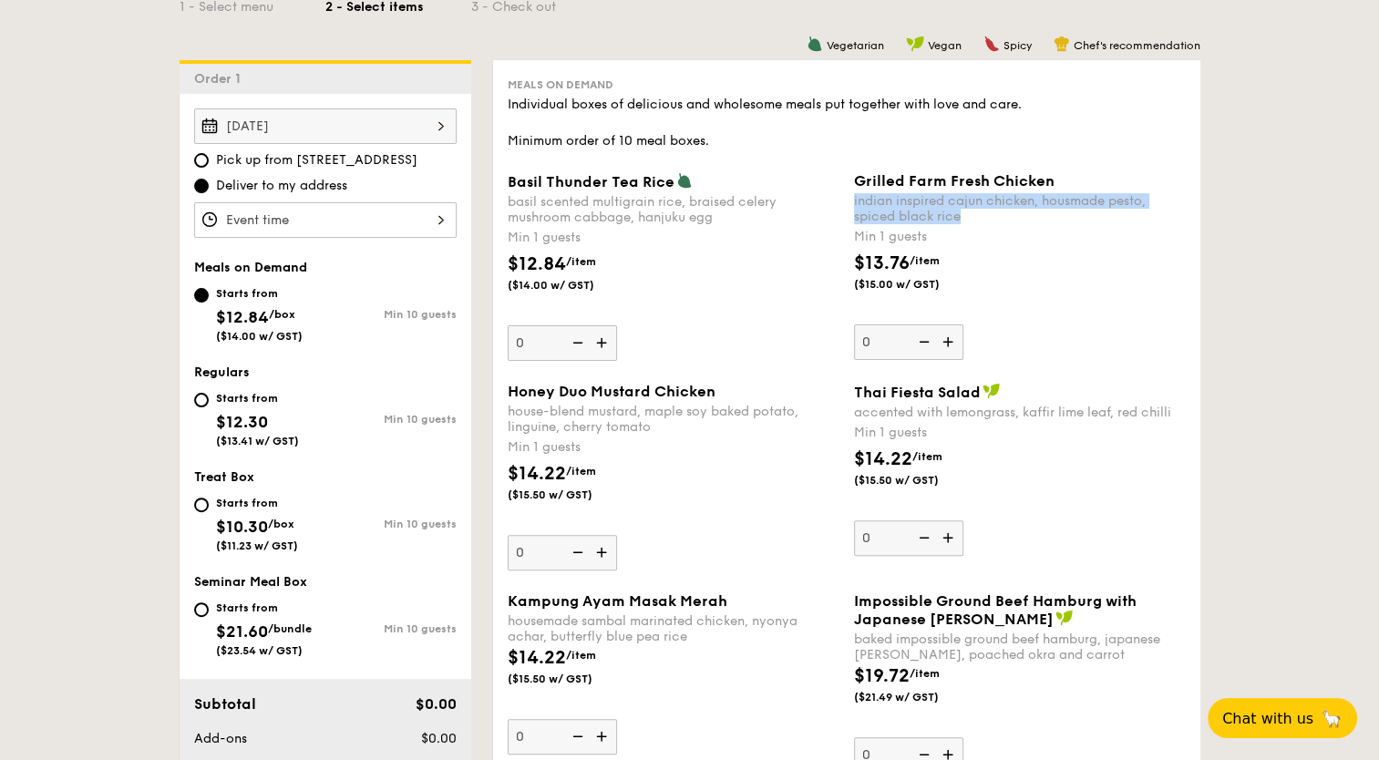
scroll to position [456, 0]
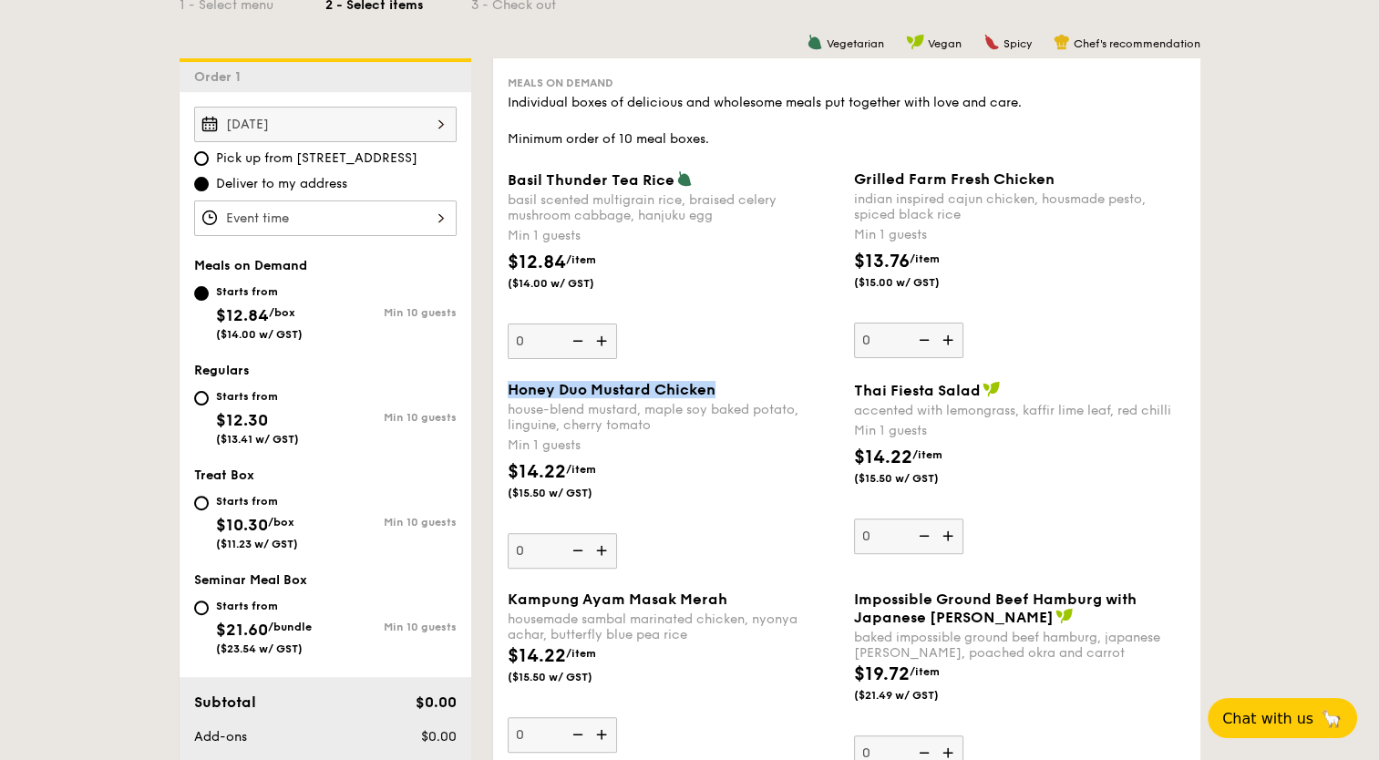
drag, startPoint x: 508, startPoint y: 388, endPoint x: 715, endPoint y: 392, distance: 207.8
click at [715, 392] on div "Honey Duo Mustard Chicken" at bounding box center [674, 389] width 332 height 17
copy span "Honey Duo Mustard Chicken"
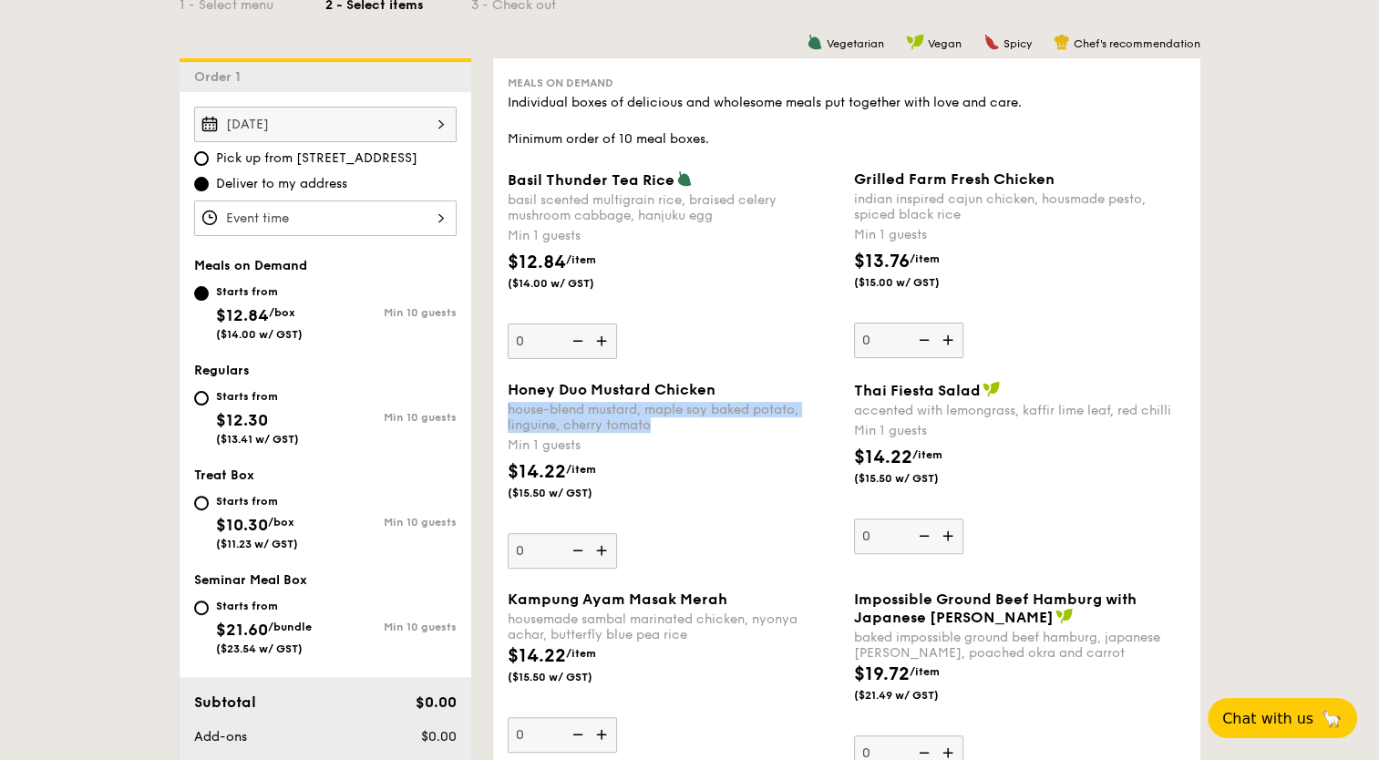
drag, startPoint x: 509, startPoint y: 408, endPoint x: 661, endPoint y: 426, distance: 152.4
click at [661, 426] on div "house-blend mustard, maple soy baked potato, linguine, cherry tomato" at bounding box center [674, 417] width 332 height 31
copy div "house-blend mustard, maple soy baked potato, linguine, cherry tomato"
drag, startPoint x: 855, startPoint y: 385, endPoint x: 980, endPoint y: 395, distance: 125.2
click at [980, 395] on div "Thai Fiesta Salad" at bounding box center [1020, 390] width 332 height 18
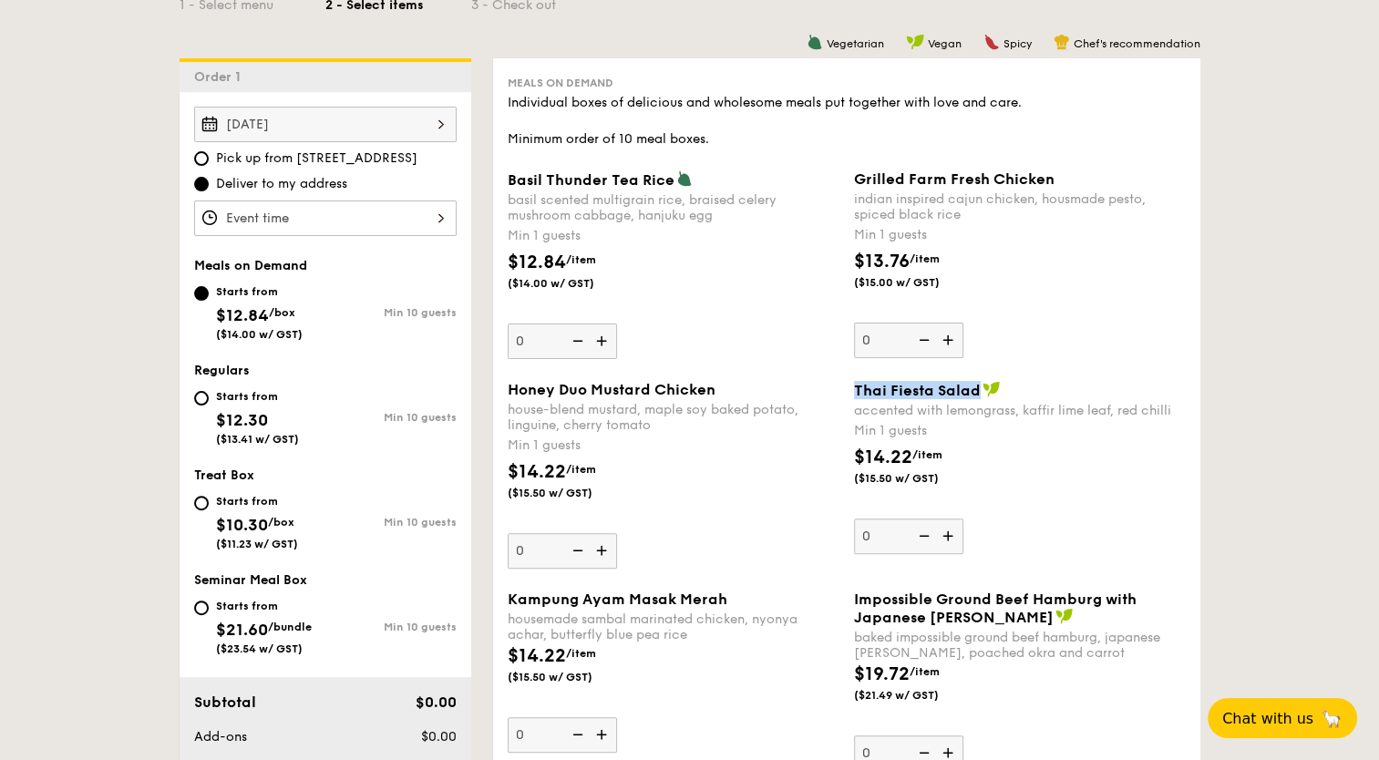
copy span "Thai Fiesta Salad"
drag, startPoint x: 854, startPoint y: 412, endPoint x: 1179, endPoint y: 415, distance: 325.3
click at [1179, 415] on div "accented with lemongrass, kaffir lime leaf, red chilli" at bounding box center [1020, 410] width 332 height 15
copy div "accented with lemongrass, kaffir lime leaf, red chilli"
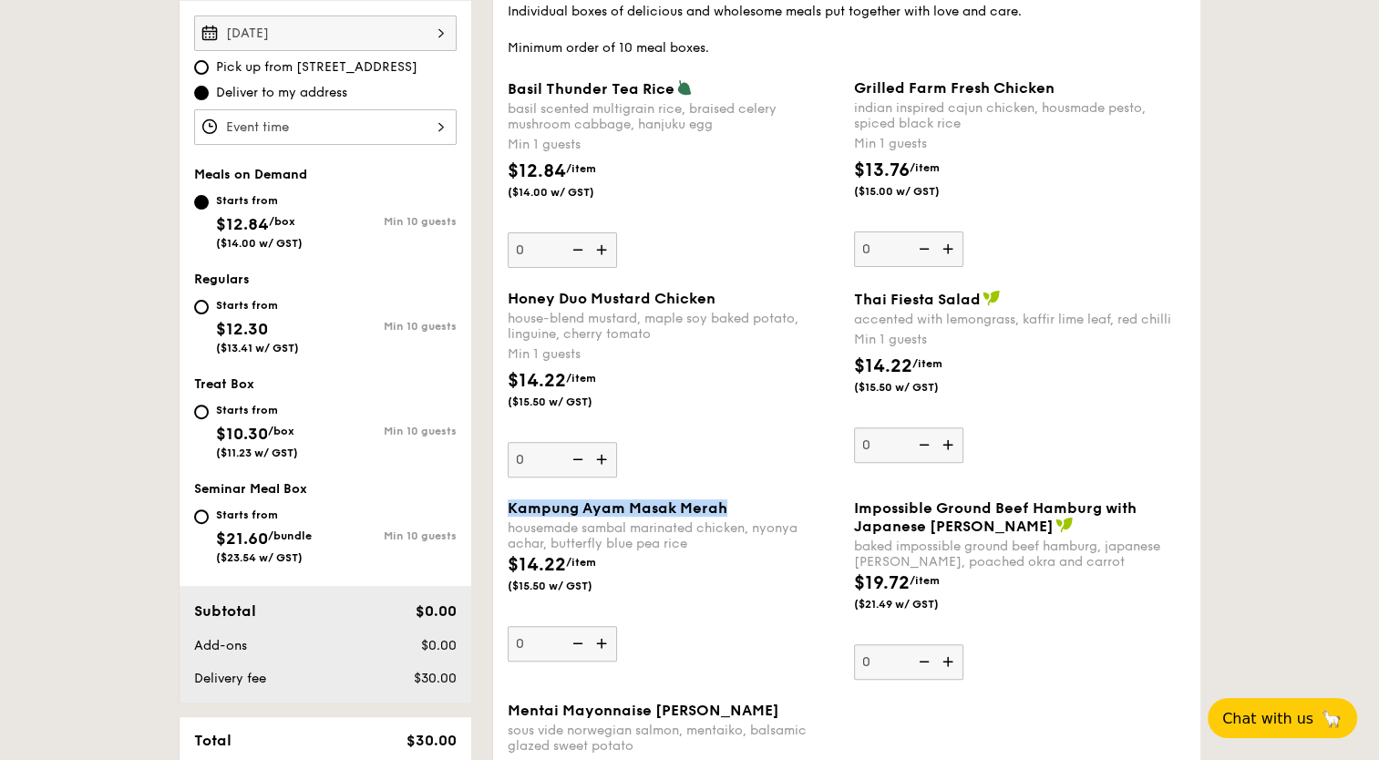
drag, startPoint x: 743, startPoint y: 508, endPoint x: 501, endPoint y: 506, distance: 241.5
click at [501, 506] on div "Kampung Ayam Masak Merah housemade sambal marinated chicken, nyonya achar, butt…" at bounding box center [673, 580] width 346 height 162
copy span "Kampung Ayam Masak Merah"
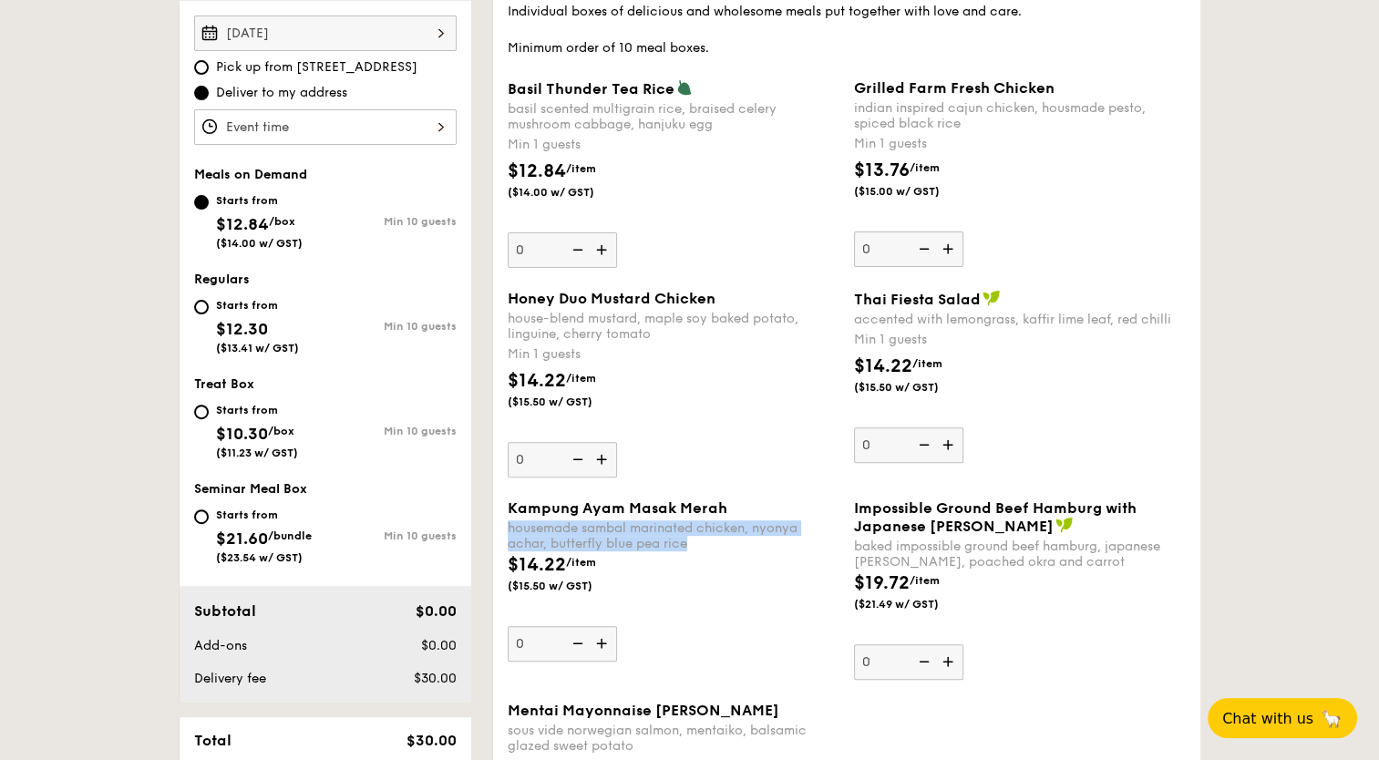
drag, startPoint x: 506, startPoint y: 522, endPoint x: 700, endPoint y: 540, distance: 194.9
click at [700, 540] on div "Kampung Ayam Masak Merah housemade sambal marinated chicken, nyonya achar, butt…" at bounding box center [673, 580] width 346 height 162
copy div "housemade sambal marinated chicken, nyonya achar, butterfly blue pea rice"
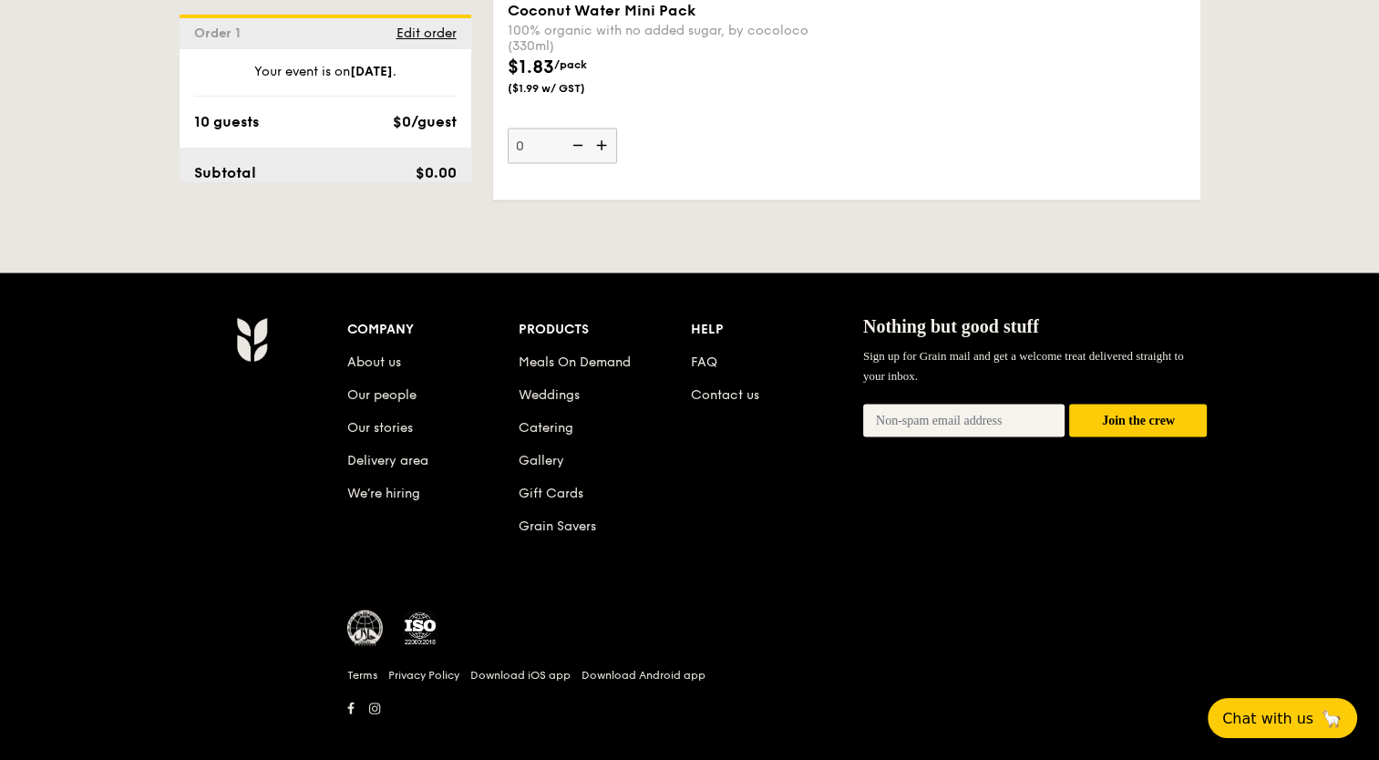
scroll to position [3813, 0]
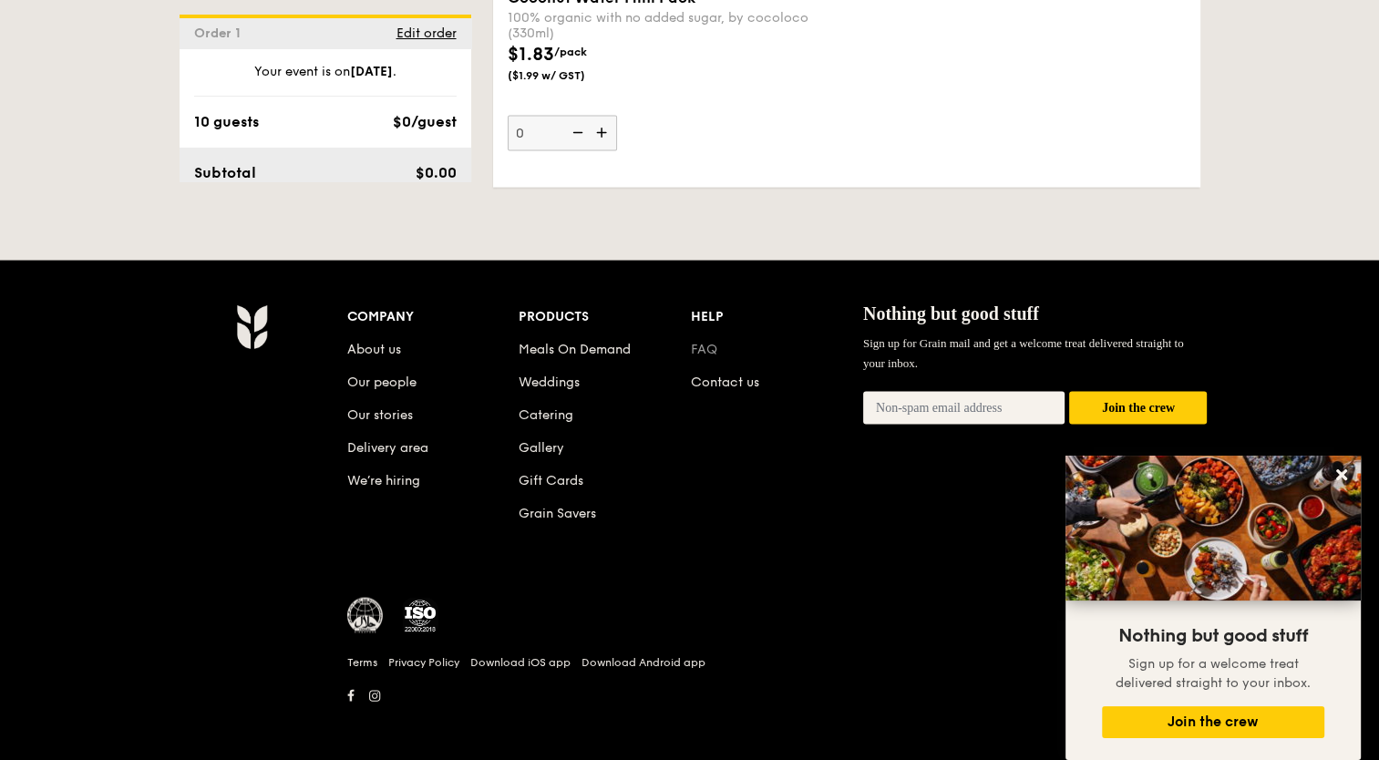
click at [702, 344] on link "FAQ" at bounding box center [704, 349] width 26 height 15
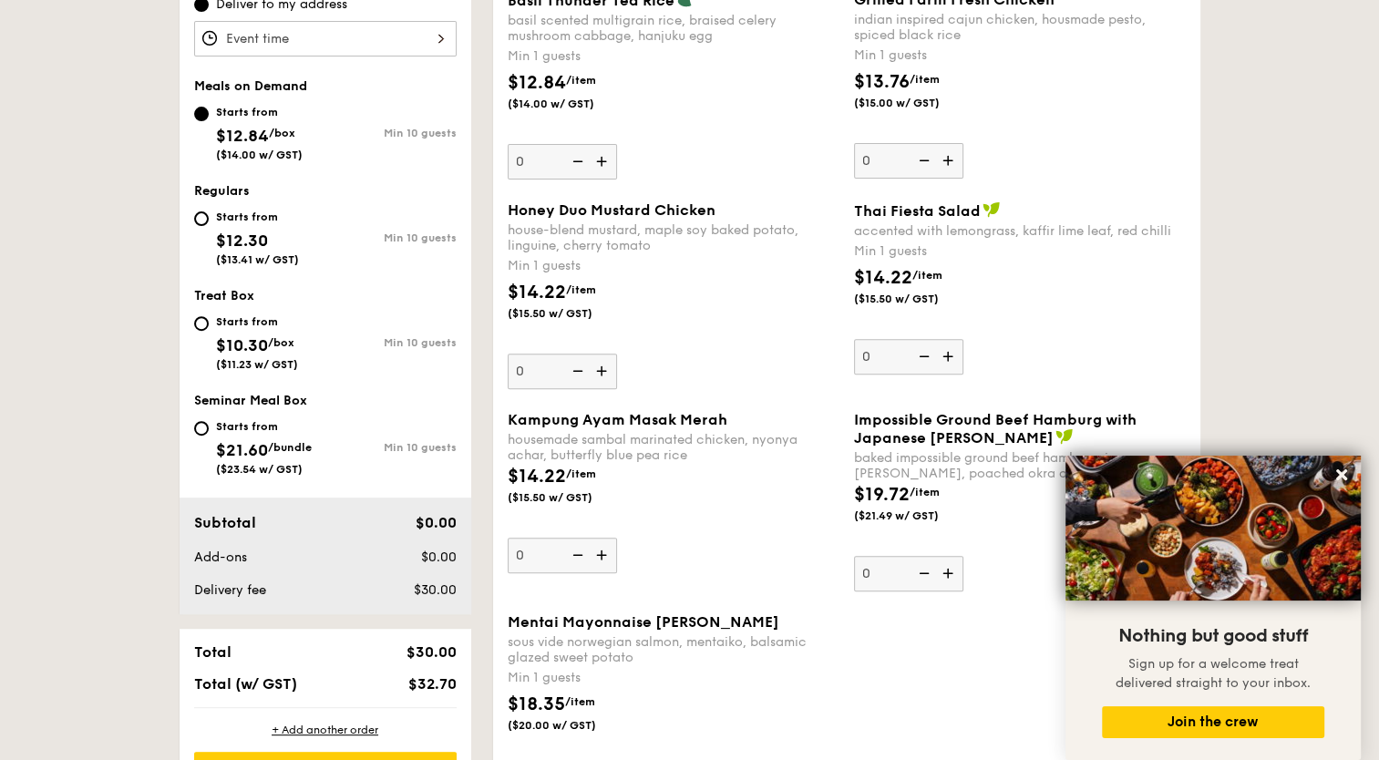
scroll to position [638, 0]
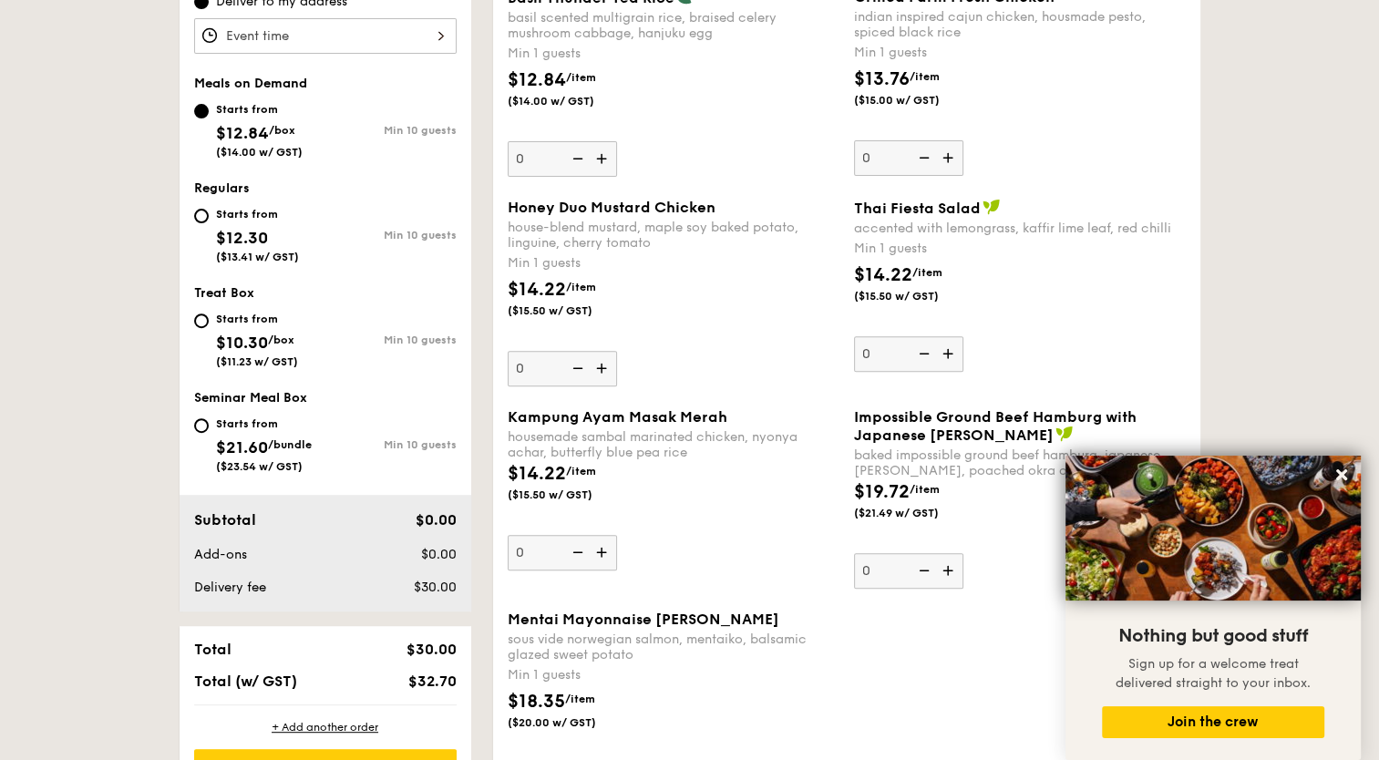
click at [534, 549] on input "0" at bounding box center [562, 553] width 109 height 36
type input "15"
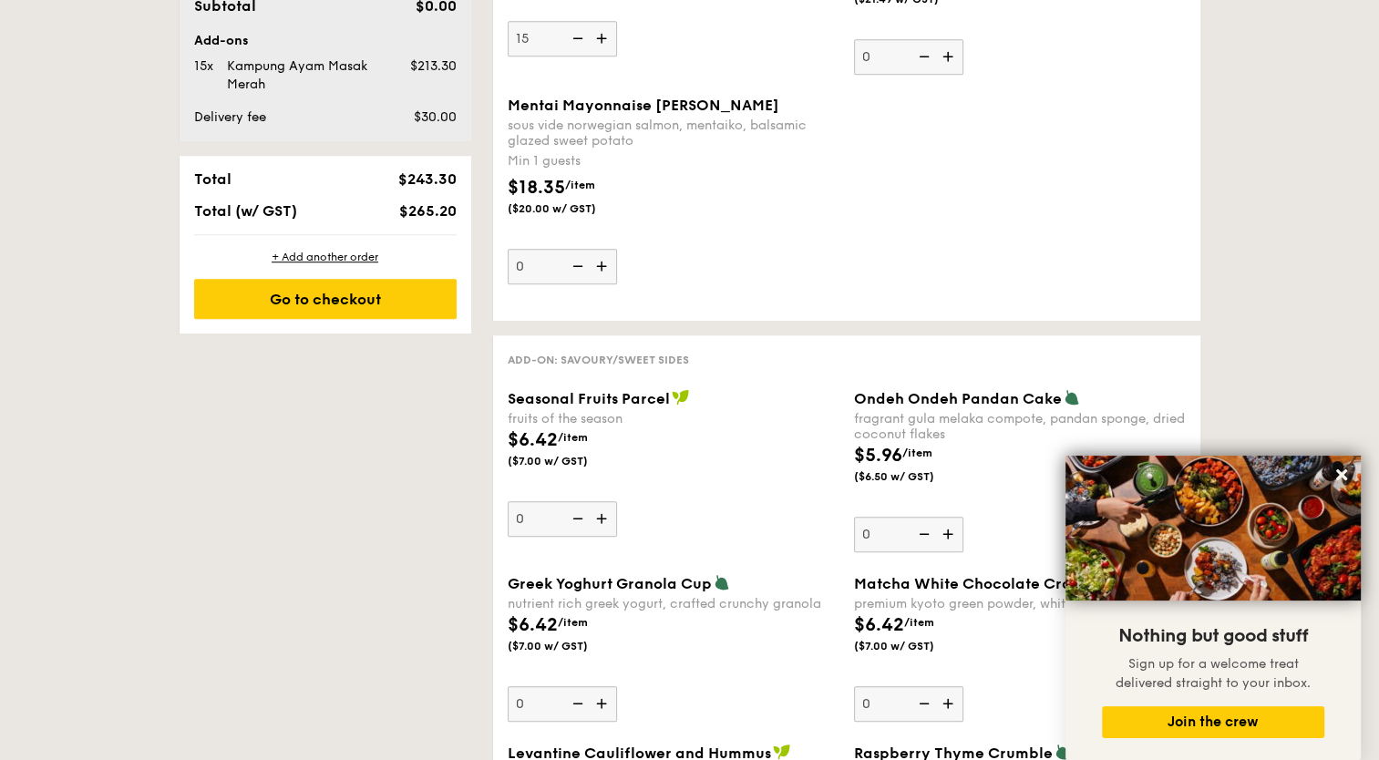
scroll to position [1002, 0]
